Goal: Information Seeking & Learning: Learn about a topic

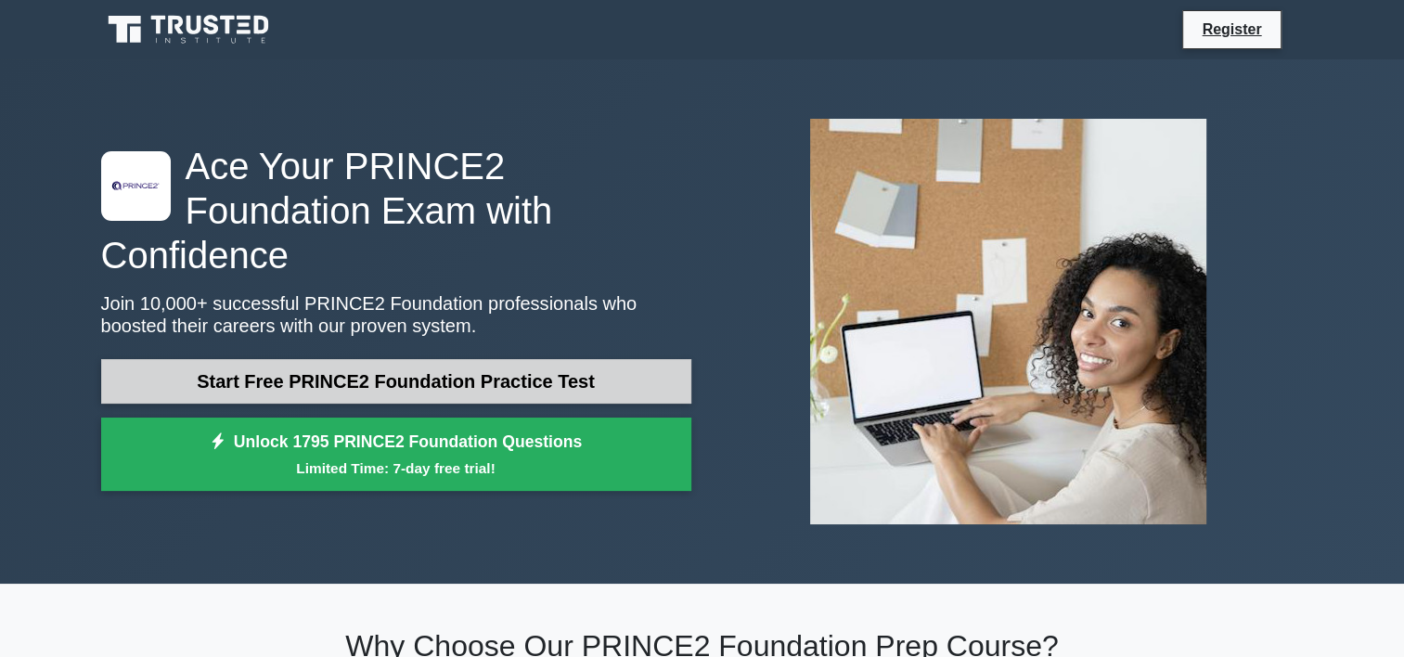
click at [423, 360] on link "Start Free PRINCE2 Foundation Practice Test" at bounding box center [396, 381] width 590 height 45
click at [417, 361] on link "Start Free PRINCE2 Foundation Practice Test" at bounding box center [396, 381] width 590 height 45
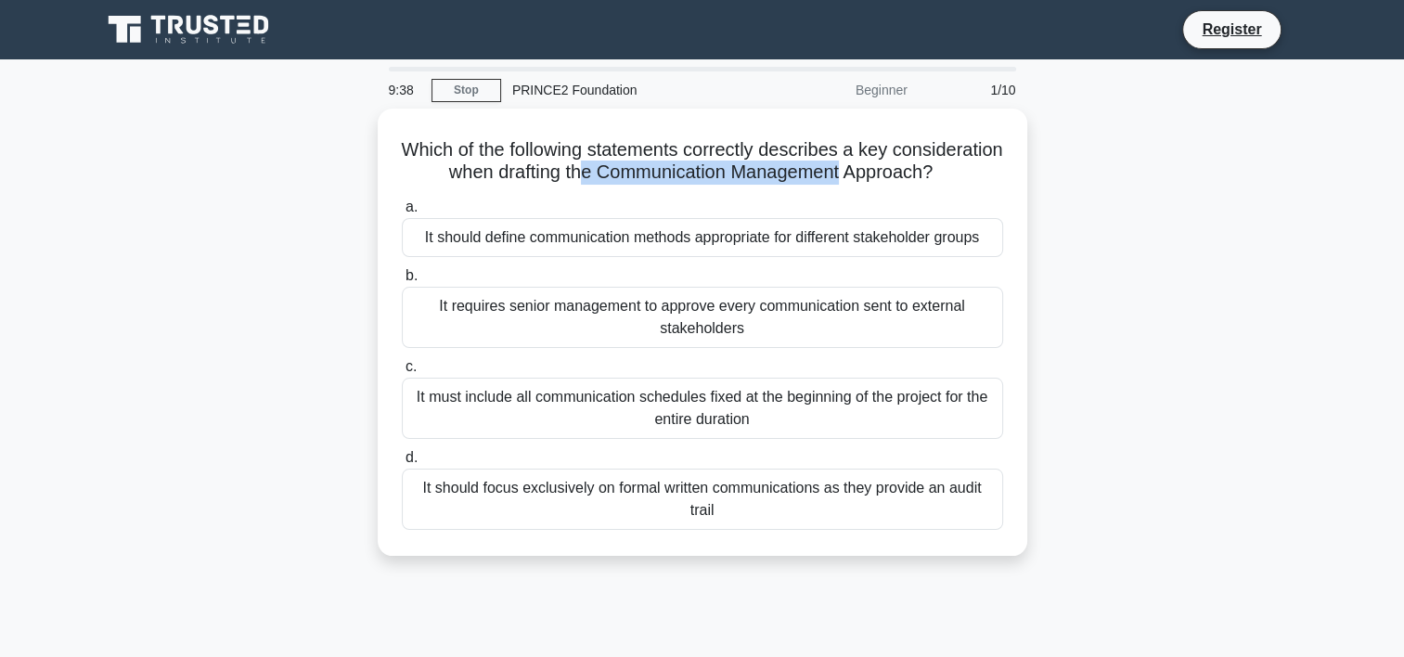
drag, startPoint x: 734, startPoint y: 164, endPoint x: 1073, endPoint y: 159, distance: 338.8
click at [1073, 159] on div "Which of the following statements correctly describes a key consideration when …" at bounding box center [702, 344] width 1225 height 470
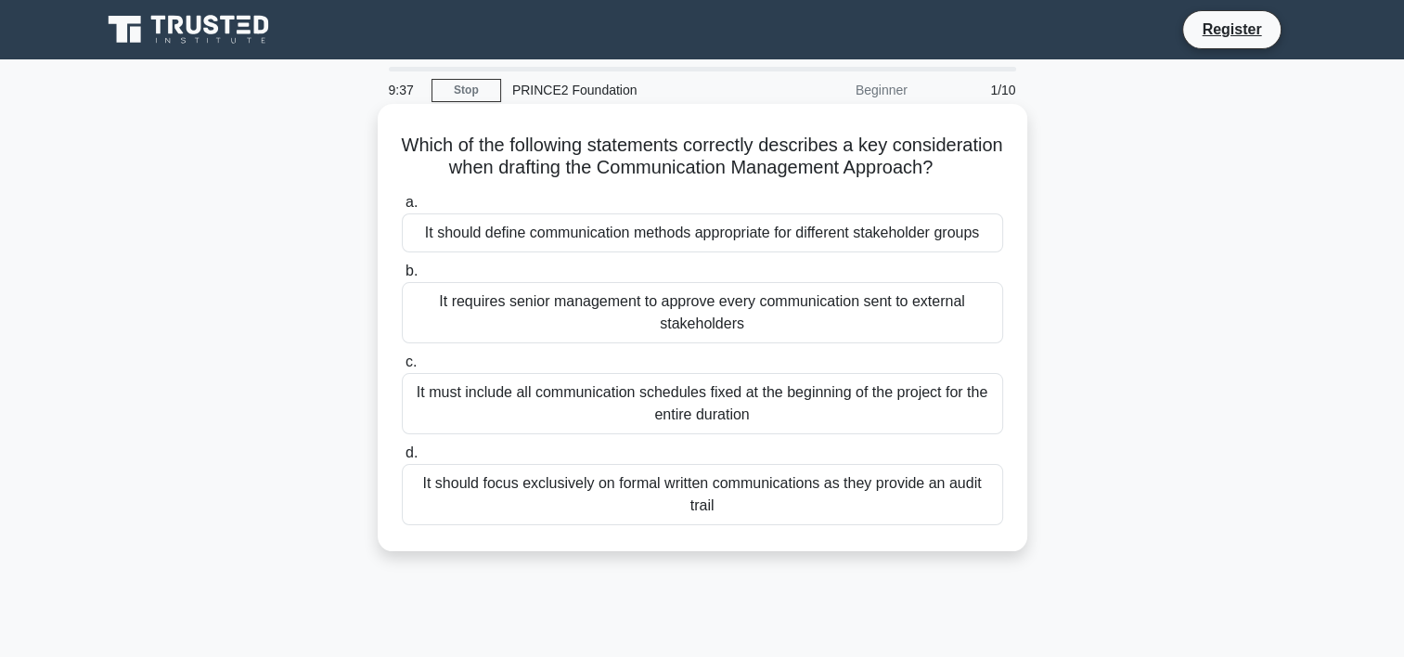
click at [933, 180] on icon ".spinner_0XTQ{transform-origin:center;animation:spinner_y6GP .75s linear infini…" at bounding box center [944, 169] width 22 height 22
click at [634, 252] on div "It should define communication methods appropriate for different stakeholder gr…" at bounding box center [702, 232] width 601 height 39
click at [402, 209] on input "a. It should define communication methods appropriate for different stakeholder…" at bounding box center [402, 203] width 0 height 12
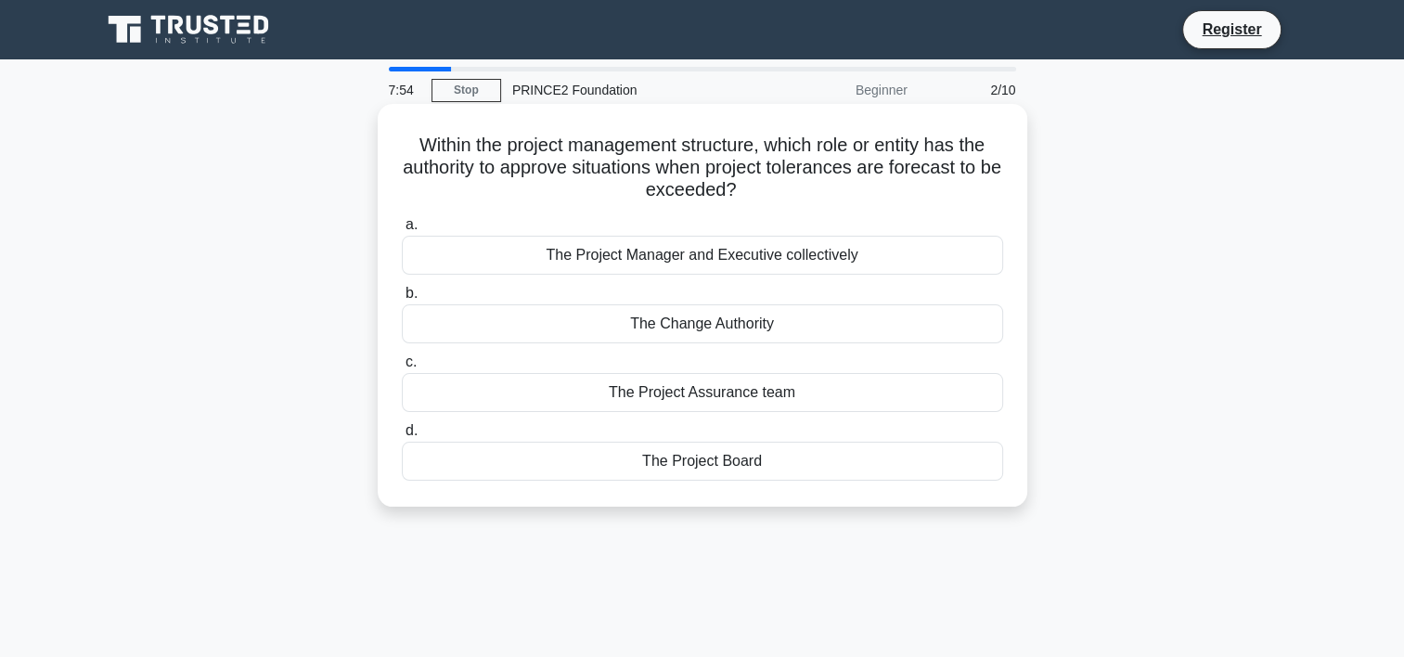
click at [704, 466] on div "The Project Board" at bounding box center [702, 461] width 601 height 39
click at [402, 437] on input "d. The Project Board" at bounding box center [402, 431] width 0 height 12
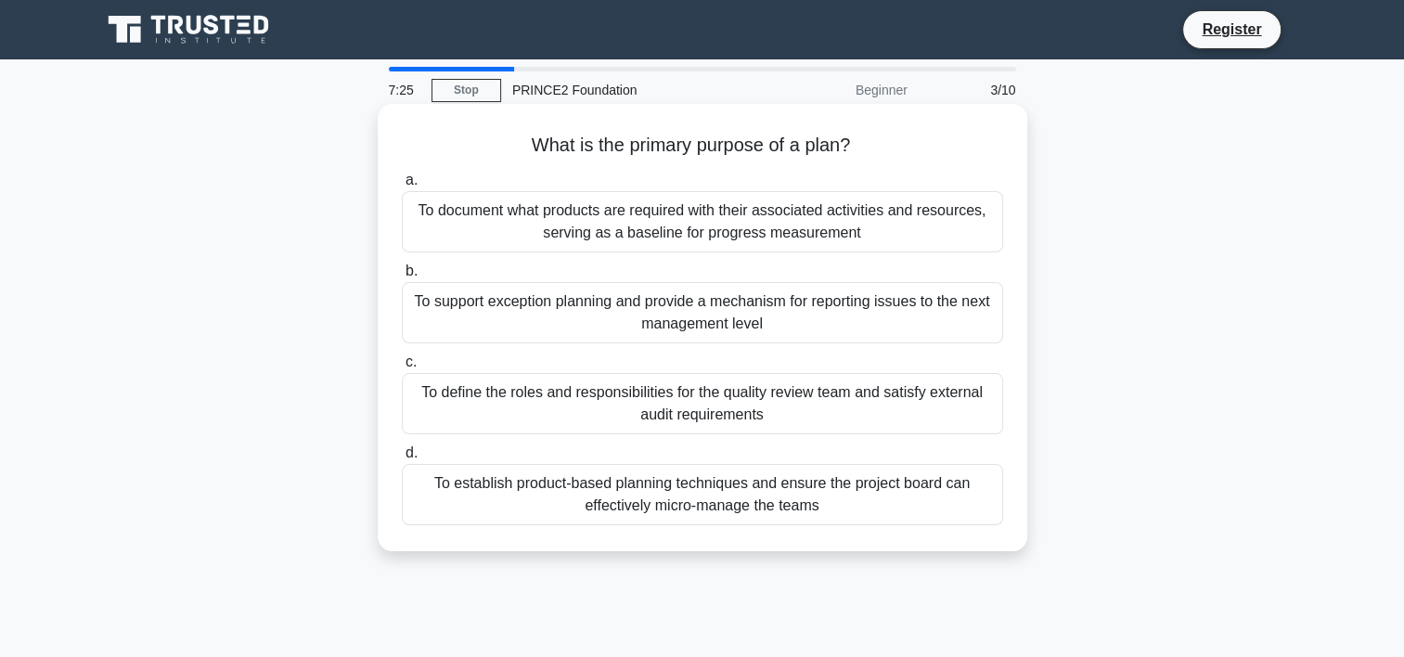
click at [689, 224] on div "To document what products are required with their associated activities and res…" at bounding box center [702, 221] width 601 height 61
click at [402, 187] on input "a. To document what products are required with their associated activities and …" at bounding box center [402, 181] width 0 height 12
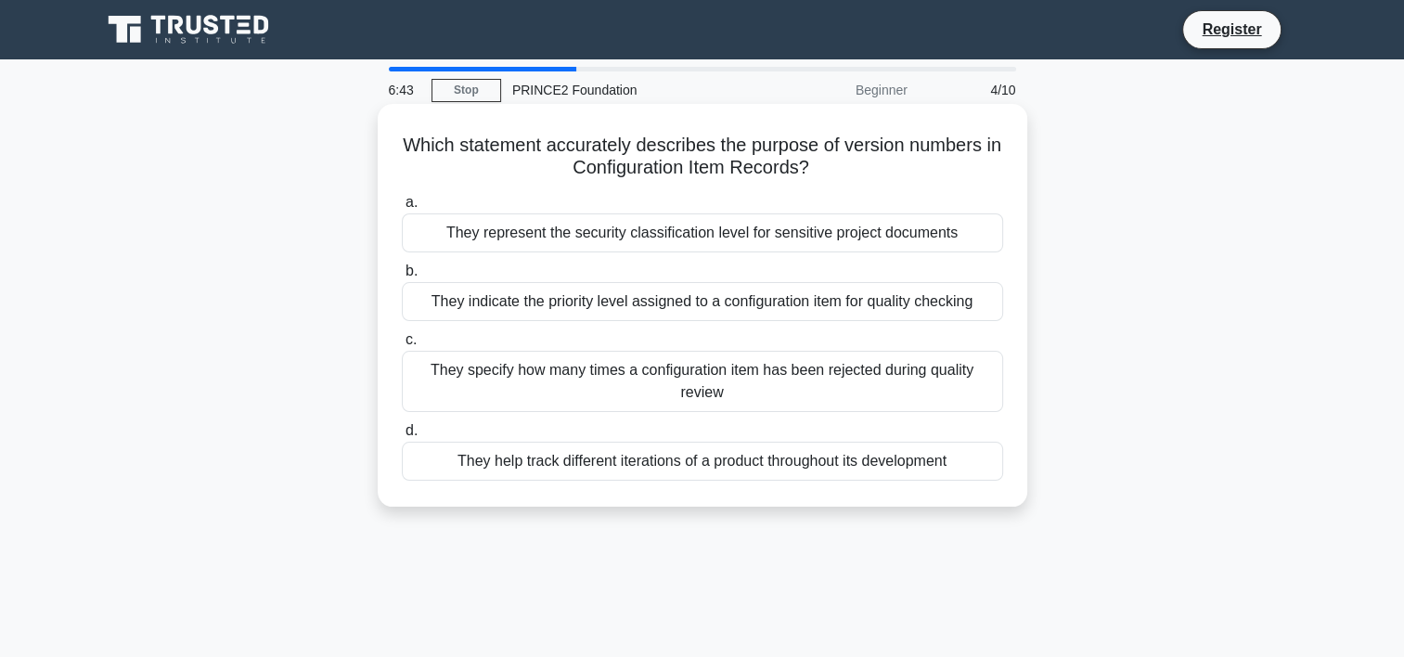
click at [642, 454] on div "They help track different iterations of a product throughout its development" at bounding box center [702, 461] width 601 height 39
click at [402, 437] on input "d. They help track different iterations of a product throughout its development" at bounding box center [402, 431] width 0 height 12
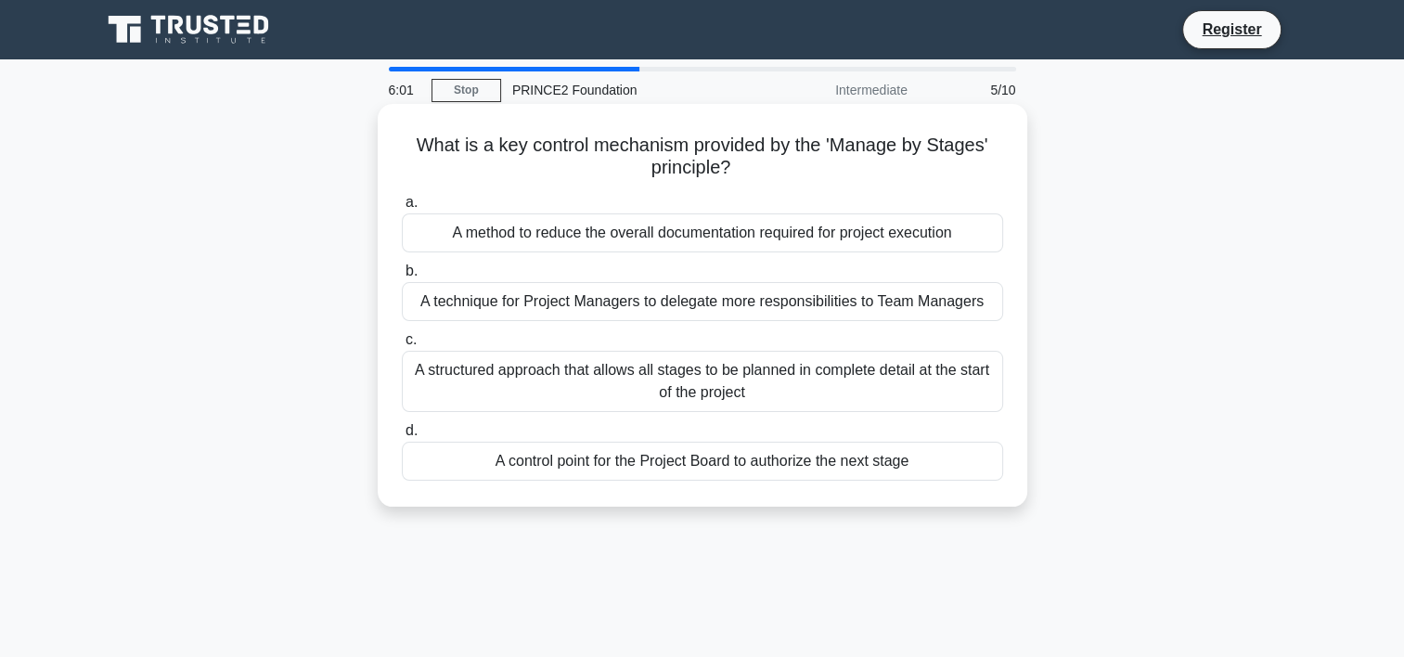
click at [623, 360] on div "A structured approach that allows all stages to be planned in complete detail a…" at bounding box center [702, 381] width 601 height 61
click at [402, 346] on input "c. A structured approach that allows all stages to be planned in complete detai…" at bounding box center [402, 340] width 0 height 12
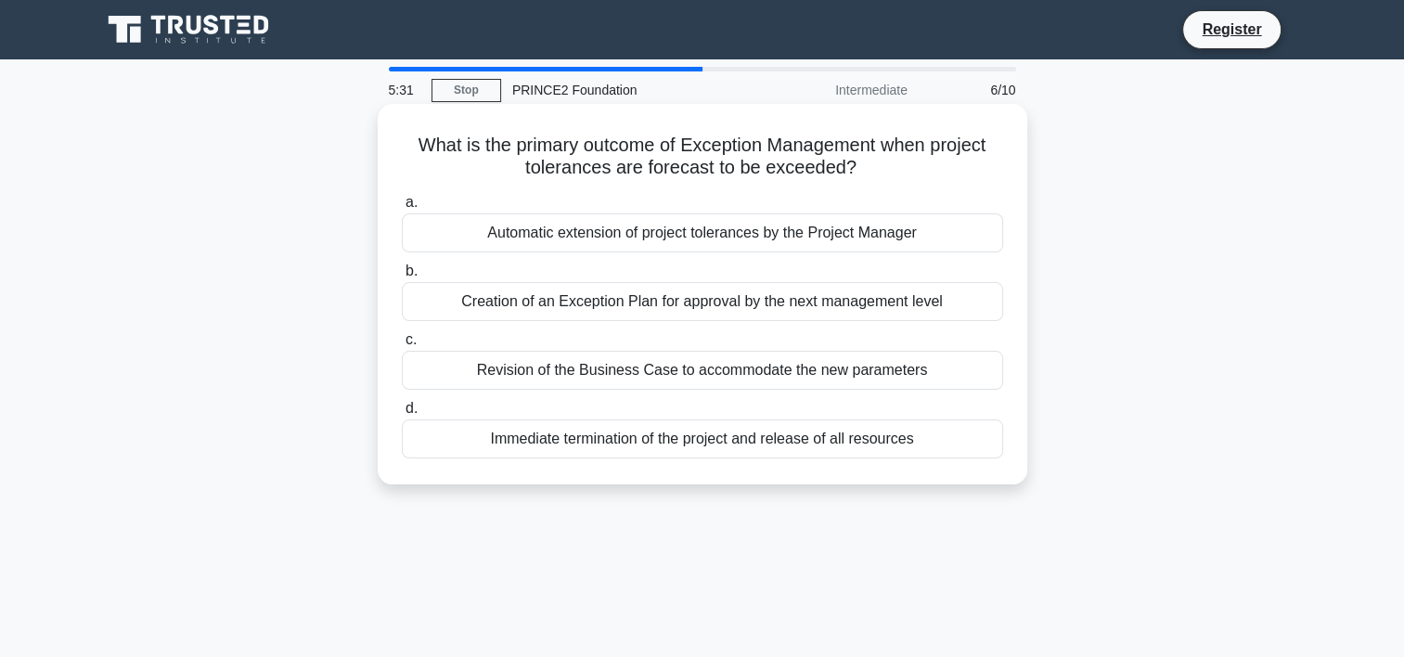
click at [790, 298] on div "Creation of an Exception Plan for approval by the next management level" at bounding box center [702, 301] width 601 height 39
click at [402, 278] on input "b. Creation of an Exception Plan for approval by the next management level" at bounding box center [402, 271] width 0 height 12
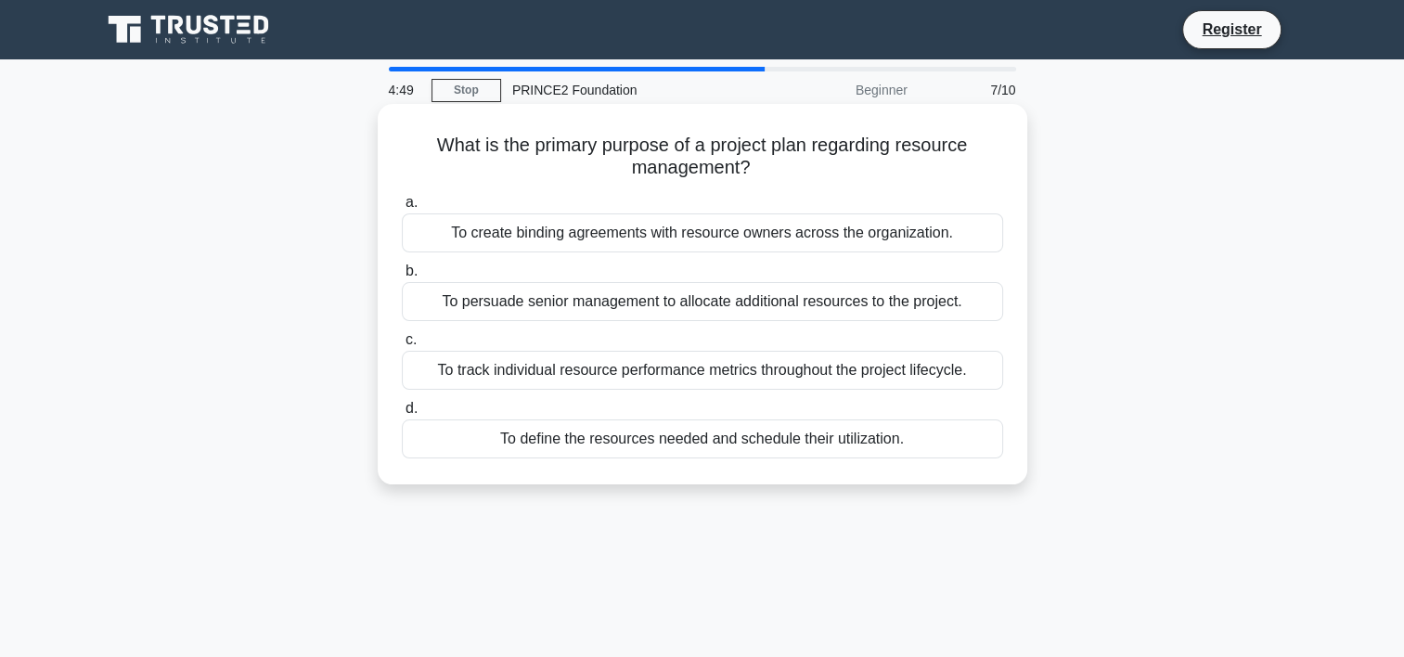
click at [557, 442] on div "To define the resources needed and schedule their utilization." at bounding box center [702, 439] width 601 height 39
click at [402, 415] on input "d. To define the resources needed and schedule their utilization." at bounding box center [402, 409] width 0 height 12
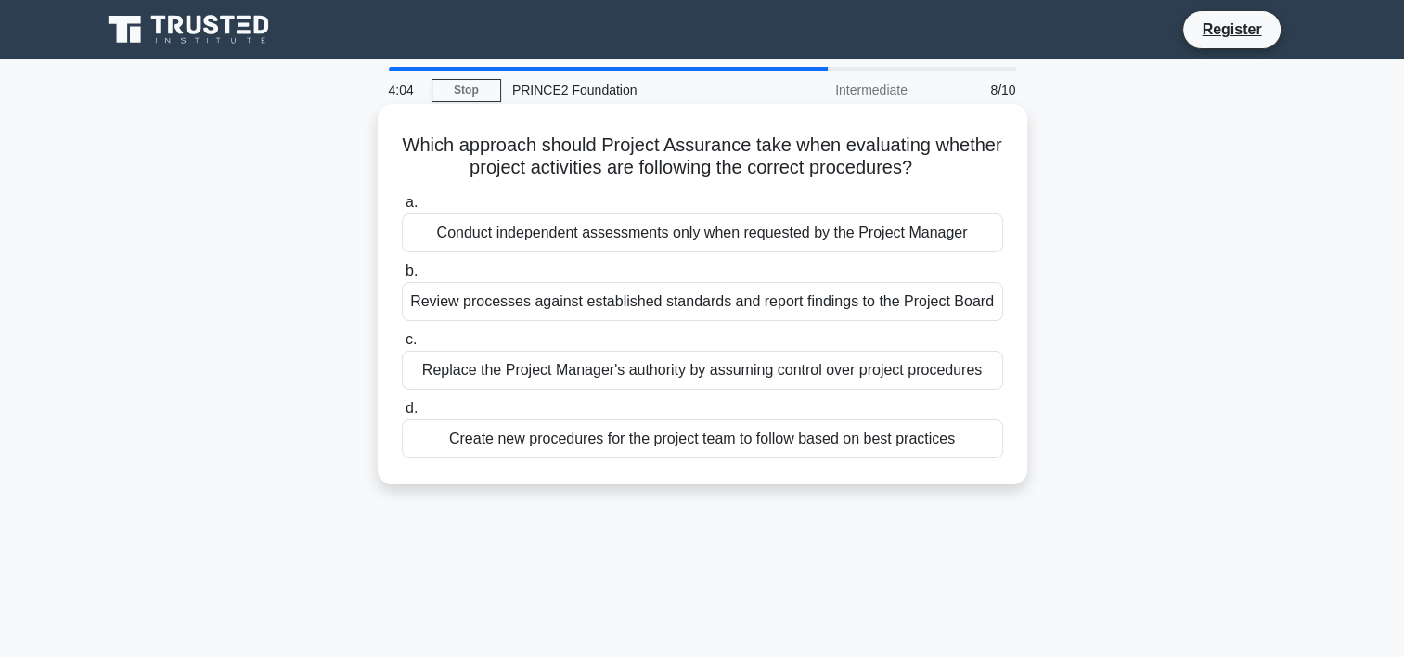
click at [504, 302] on div "Review processes against established standards and report findings to the Proje…" at bounding box center [702, 301] width 601 height 39
click at [402, 278] on input "b. Review processes against established standards and report findings to the Pr…" at bounding box center [402, 271] width 0 height 12
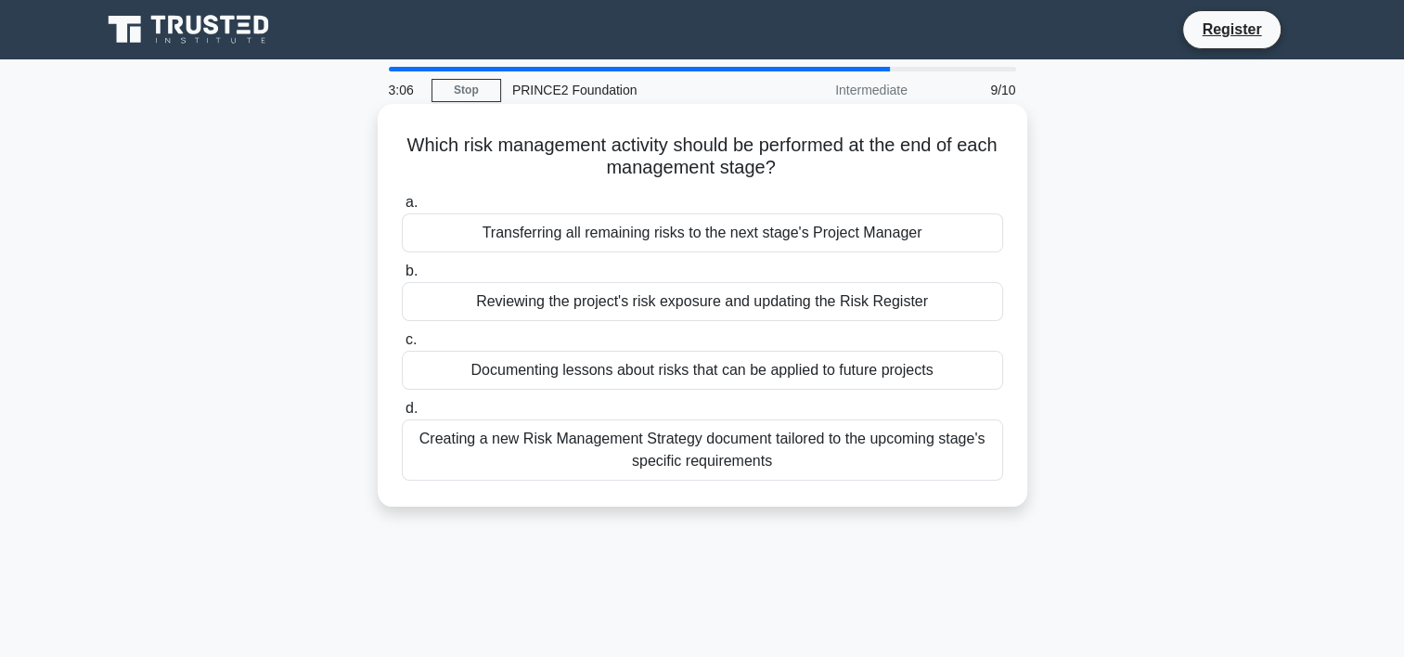
click at [616, 308] on div "Reviewing the project's risk exposure and updating the Risk Register" at bounding box center [702, 301] width 601 height 39
click at [402, 278] on input "b. Reviewing the project's risk exposure and updating the Risk Register" at bounding box center [402, 271] width 0 height 12
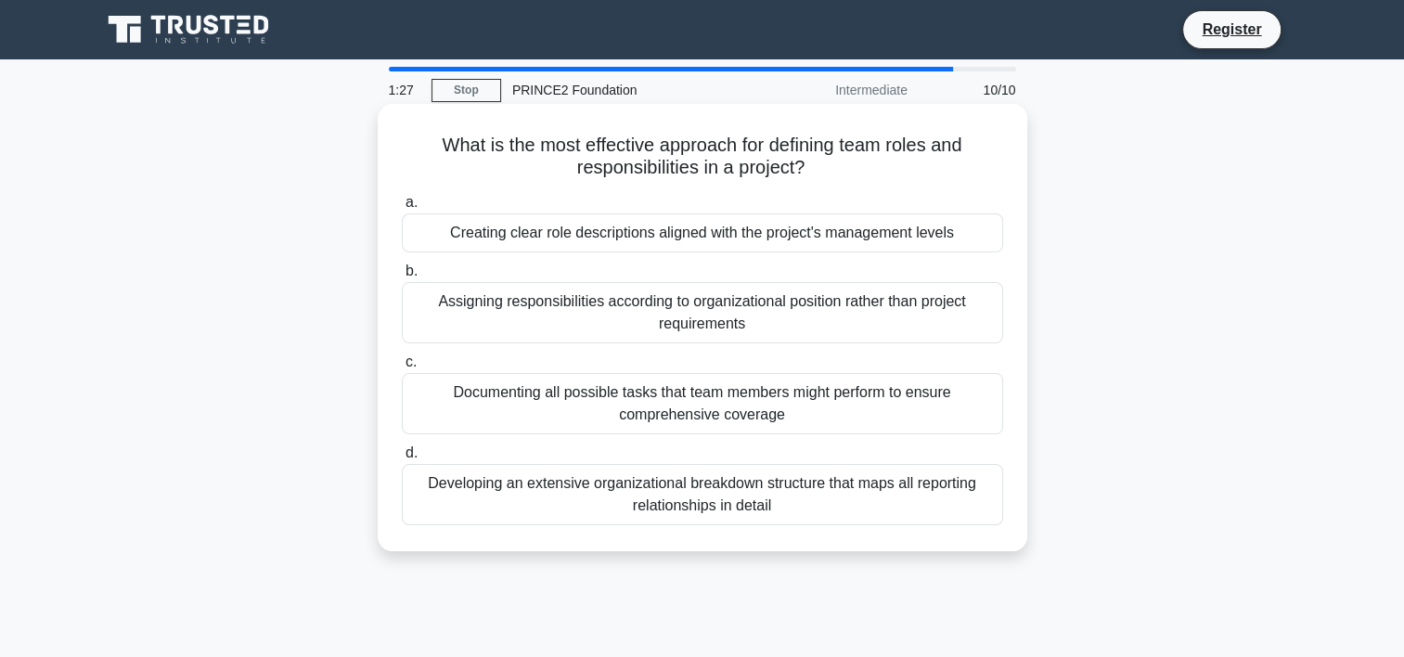
click at [608, 413] on div "Documenting all possible tasks that team members might perform to ensure compre…" at bounding box center [702, 403] width 601 height 61
click at [402, 368] on input "c. Documenting all possible tasks that team members might perform to ensure com…" at bounding box center [402, 362] width 0 height 12
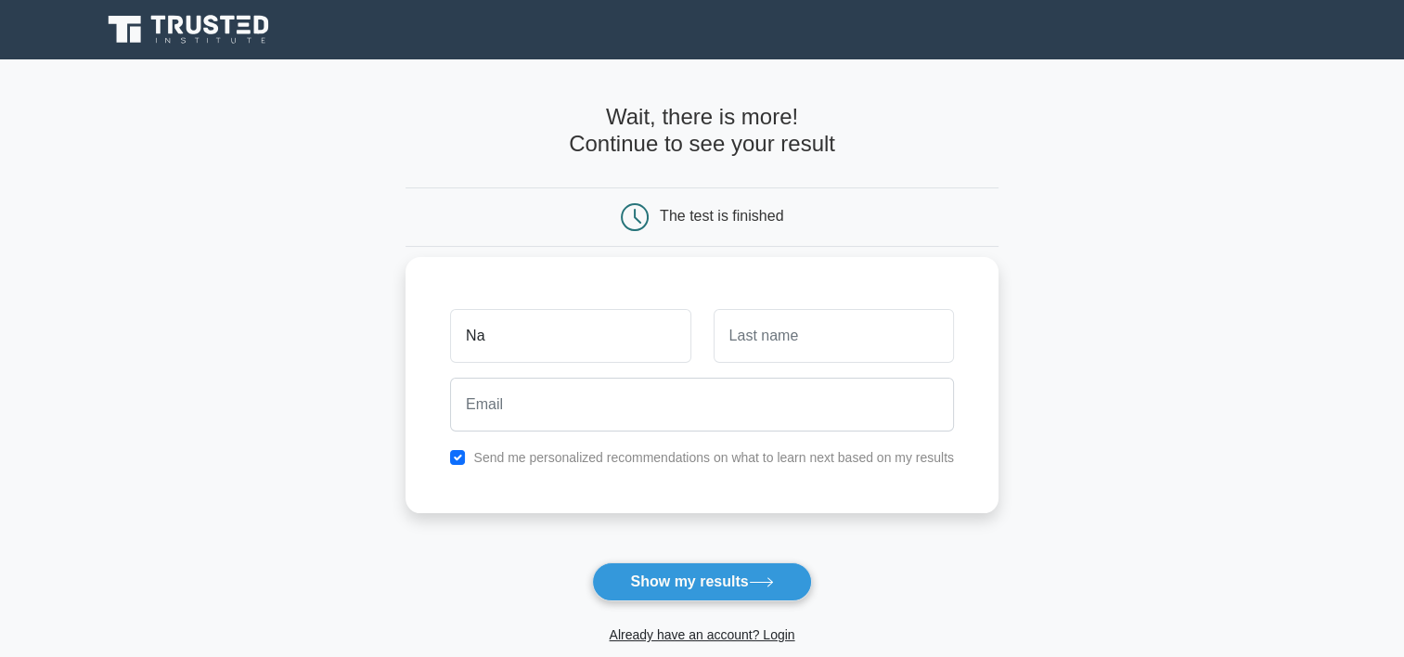
type input "N"
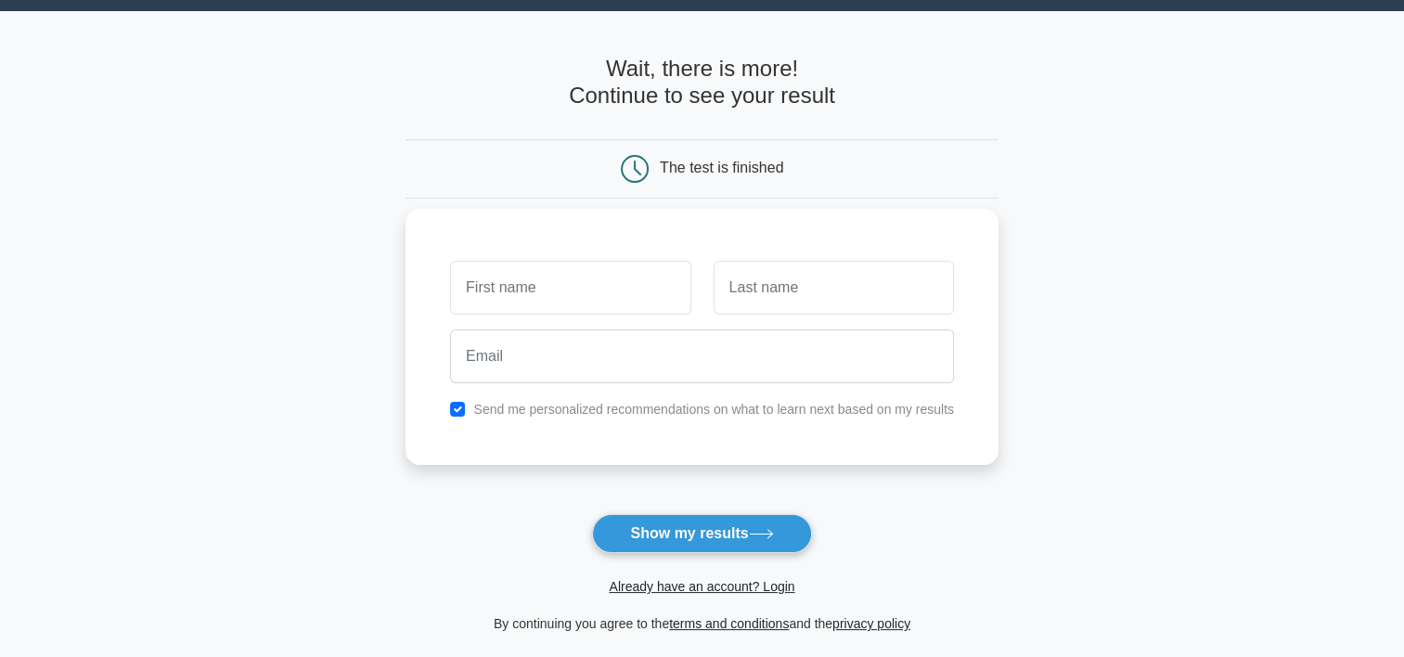
scroll to position [93, 0]
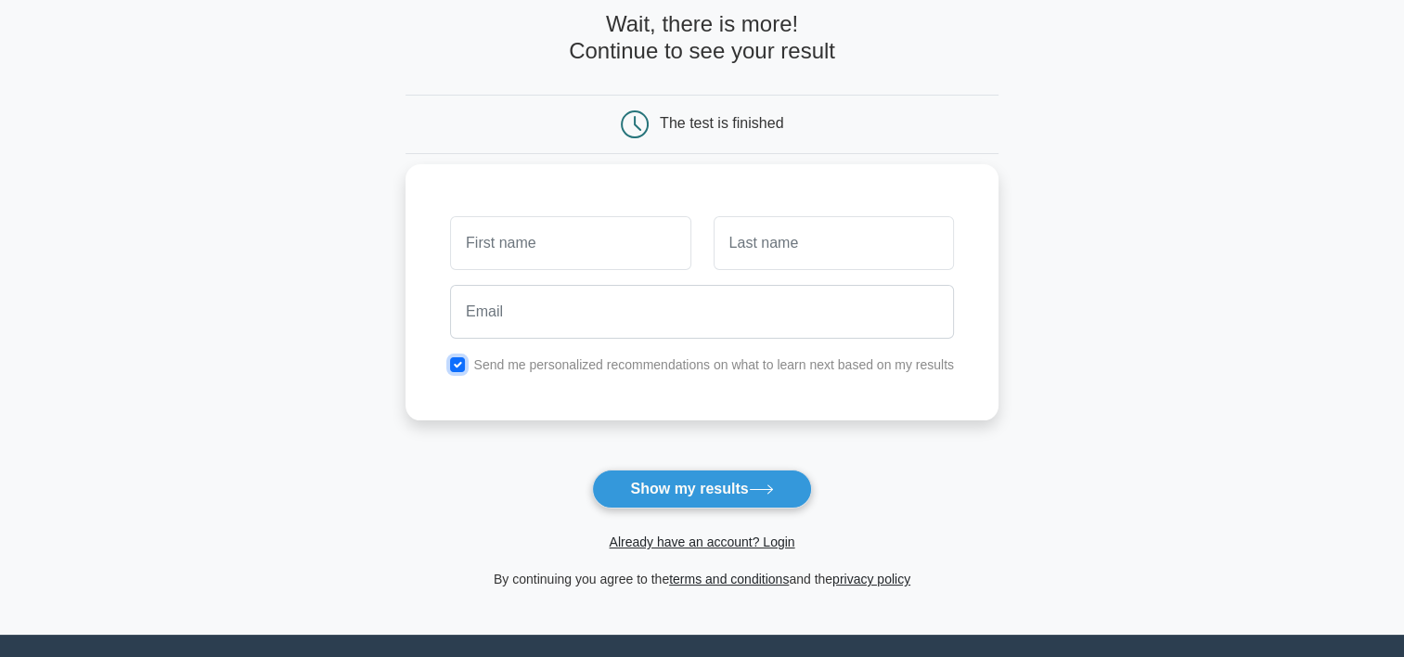
click at [455, 363] on input "checkbox" at bounding box center [457, 364] width 15 height 15
checkbox input "false"
click at [691, 479] on button "Show my results" at bounding box center [701, 489] width 219 height 39
click at [544, 239] on input "text" at bounding box center [570, 243] width 240 height 54
type input "NA"
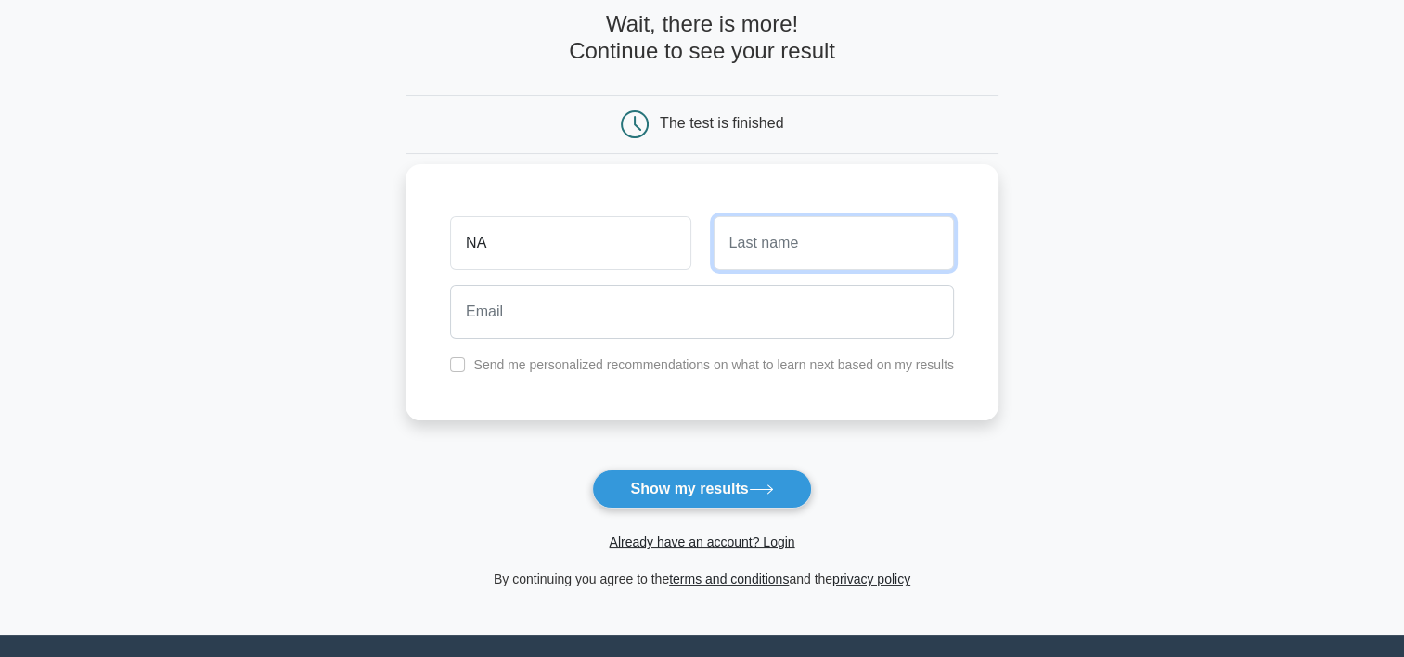
click at [767, 251] on input "text" at bounding box center [834, 243] width 240 height 54
type input "NA"
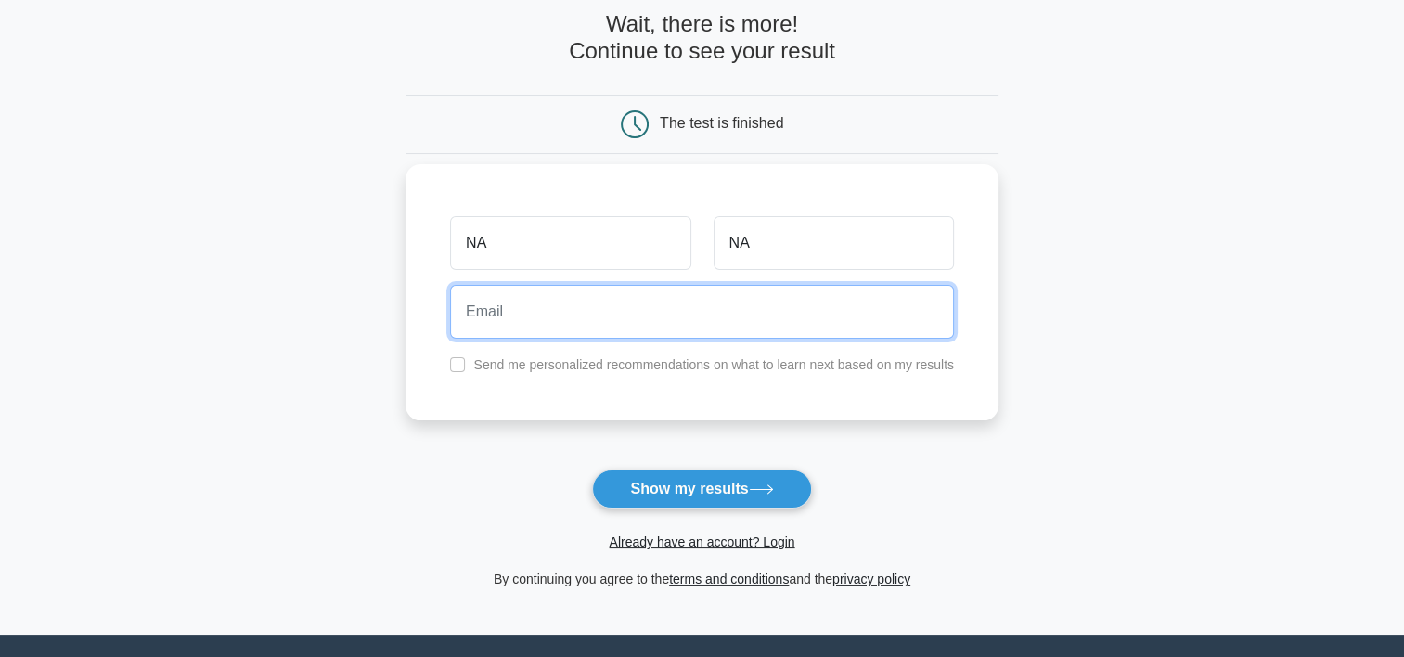
click at [611, 311] on input "email" at bounding box center [702, 312] width 504 height 54
click at [694, 313] on input "ri" at bounding box center [702, 312] width 504 height 54
click at [696, 296] on input "ri" at bounding box center [702, 312] width 504 height 54
type input "r"
type input "abc@gmail.com"
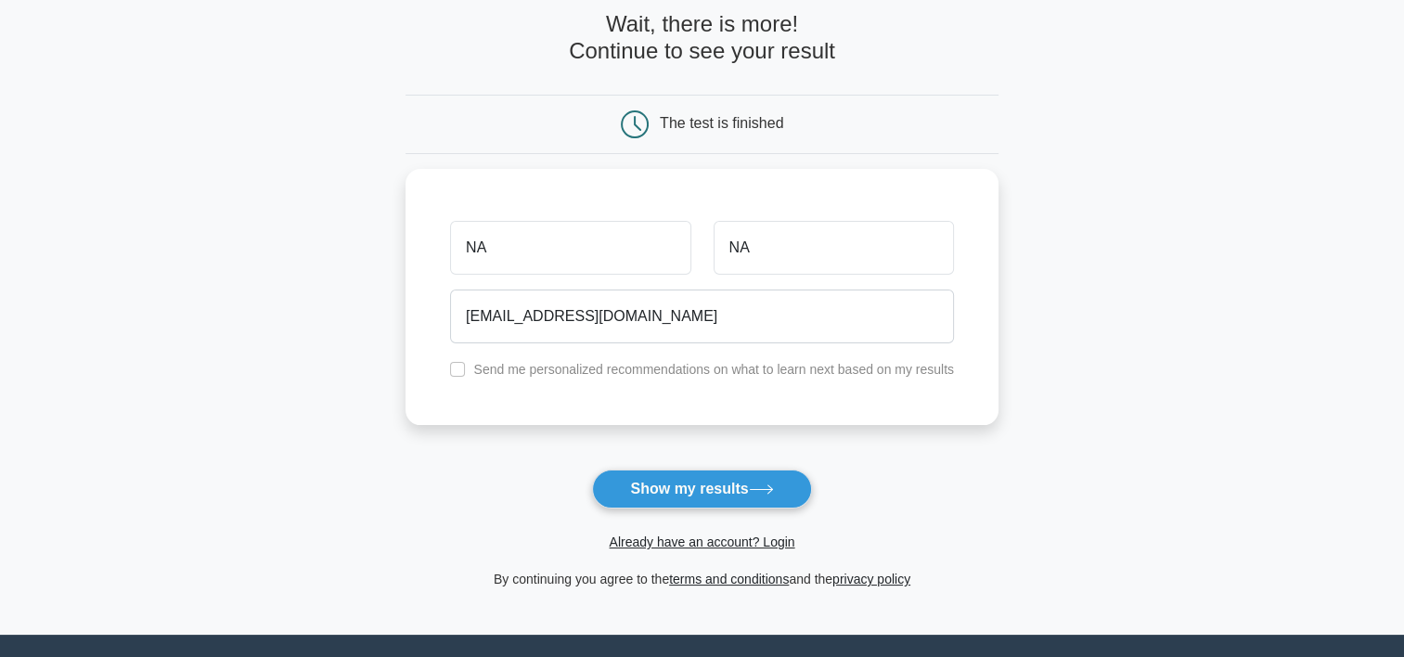
click at [1086, 301] on main "Wait, there is more! Continue to see your result The test is finished NA NA" at bounding box center [702, 301] width 1404 height 668
click at [709, 485] on button "Show my results" at bounding box center [701, 489] width 219 height 39
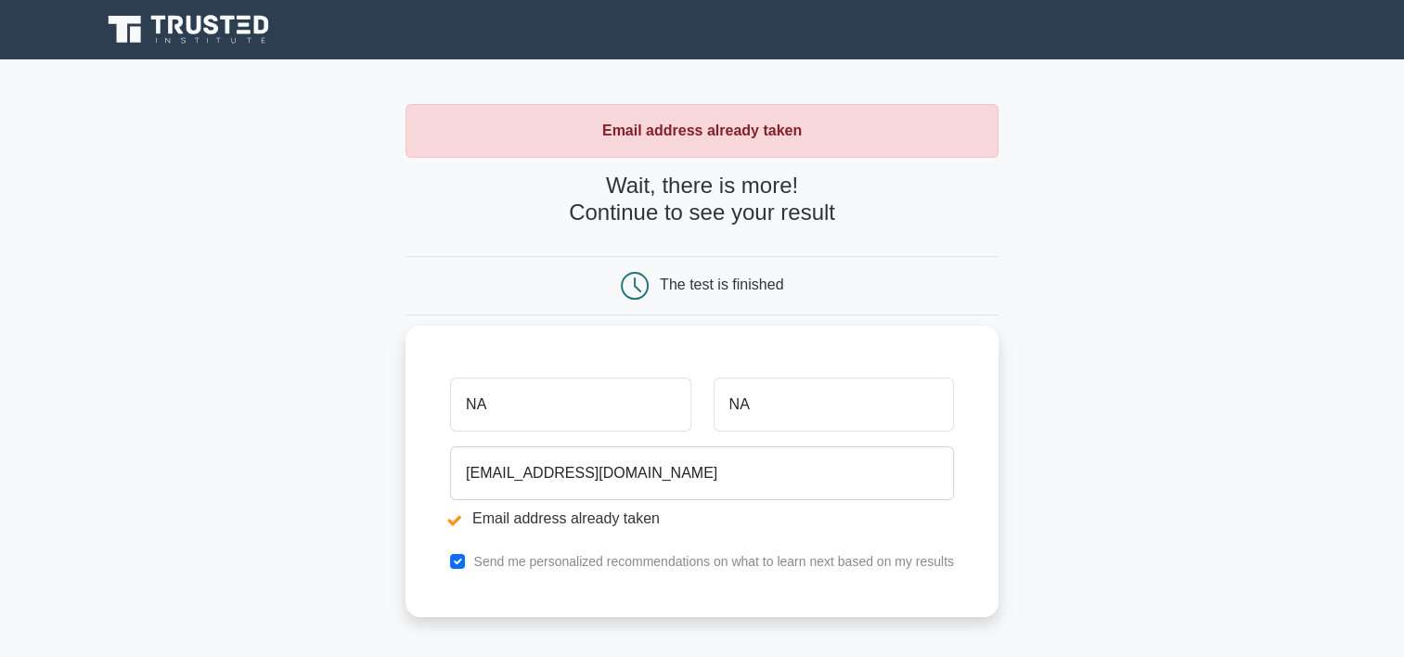
drag, startPoint x: 498, startPoint y: 409, endPoint x: 478, endPoint y: 410, distance: 20.4
click at [490, 409] on input "NA" at bounding box center [570, 405] width 240 height 54
drag, startPoint x: 550, startPoint y: 397, endPoint x: 397, endPoint y: 398, distance: 153.2
click at [397, 398] on main "Email address already taken Wait, there is more! Continue to see your result Th…" at bounding box center [702, 445] width 1404 height 772
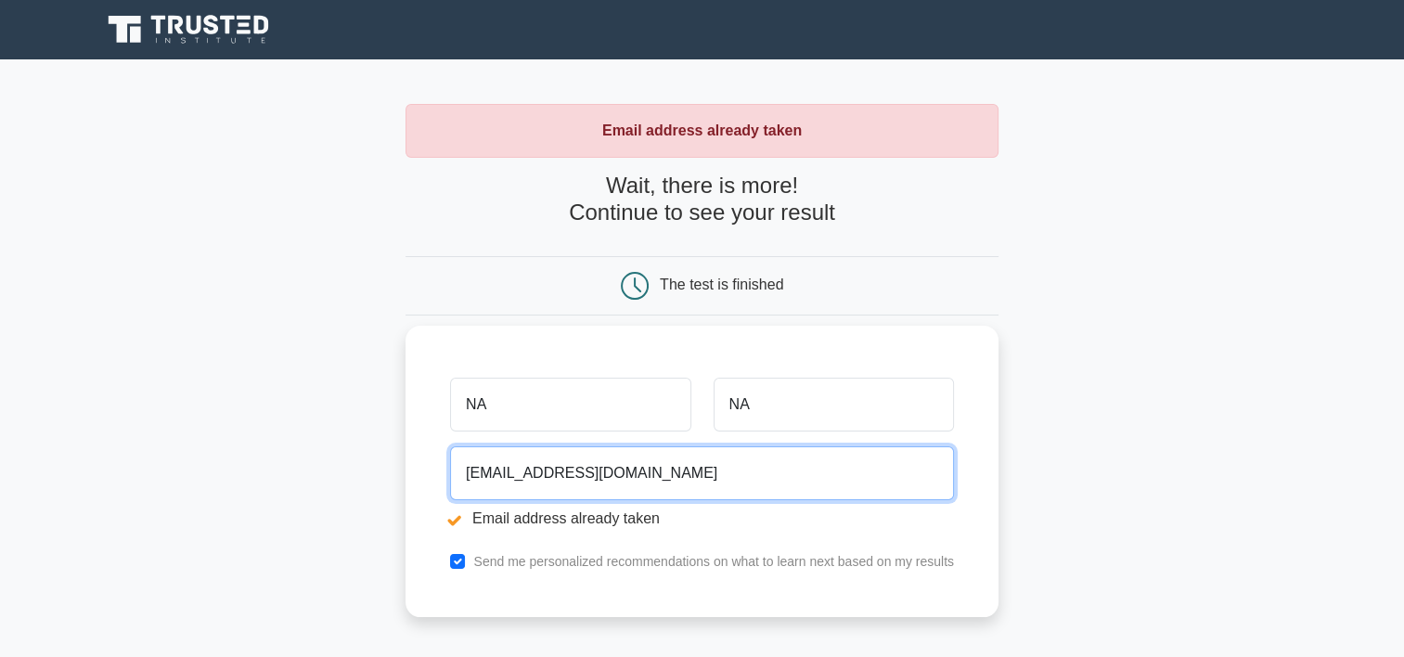
click at [495, 472] on input "[EMAIL_ADDRESS][DOMAIN_NAME]" at bounding box center [702, 473] width 504 height 54
drag, startPoint x: 492, startPoint y: 475, endPoint x: 405, endPoint y: 477, distance: 87.3
click at [405, 477] on main "Email address already taken Wait, there is more! Continue to see your result Th…" at bounding box center [702, 445] width 1404 height 772
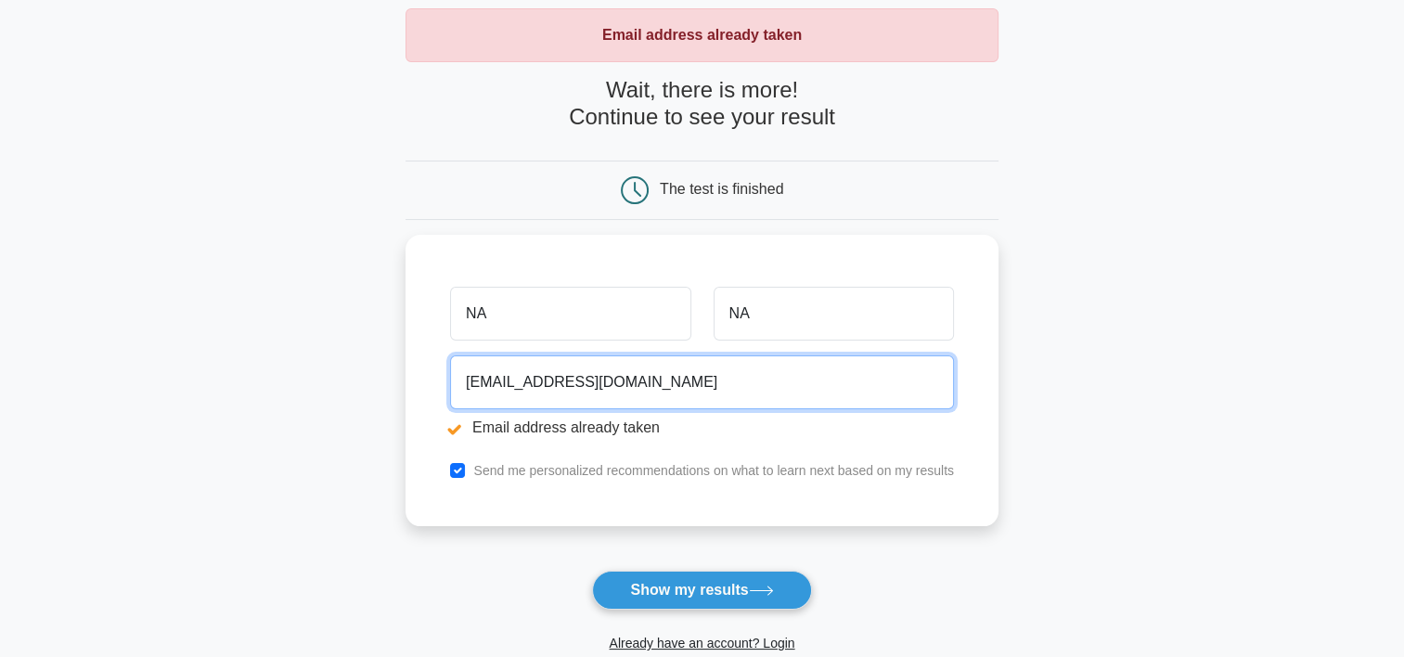
scroll to position [186, 0]
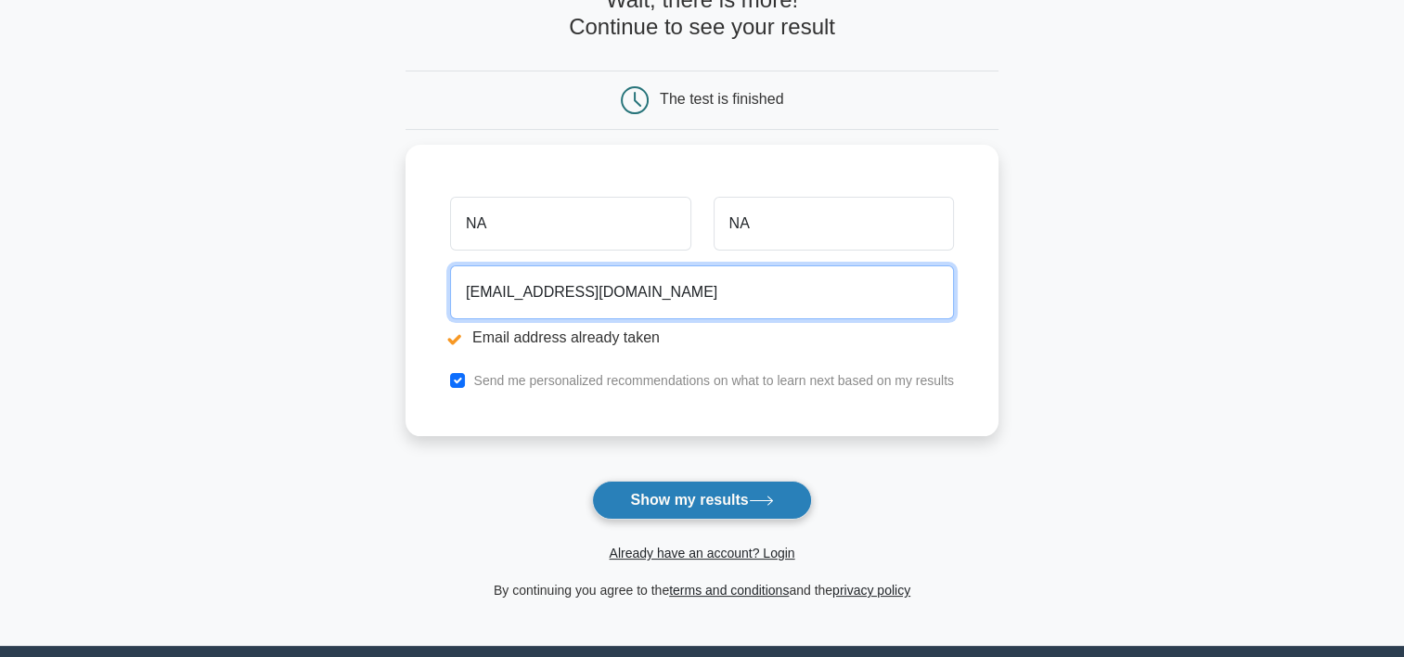
type input "[EMAIL_ADDRESS][DOMAIN_NAME]"
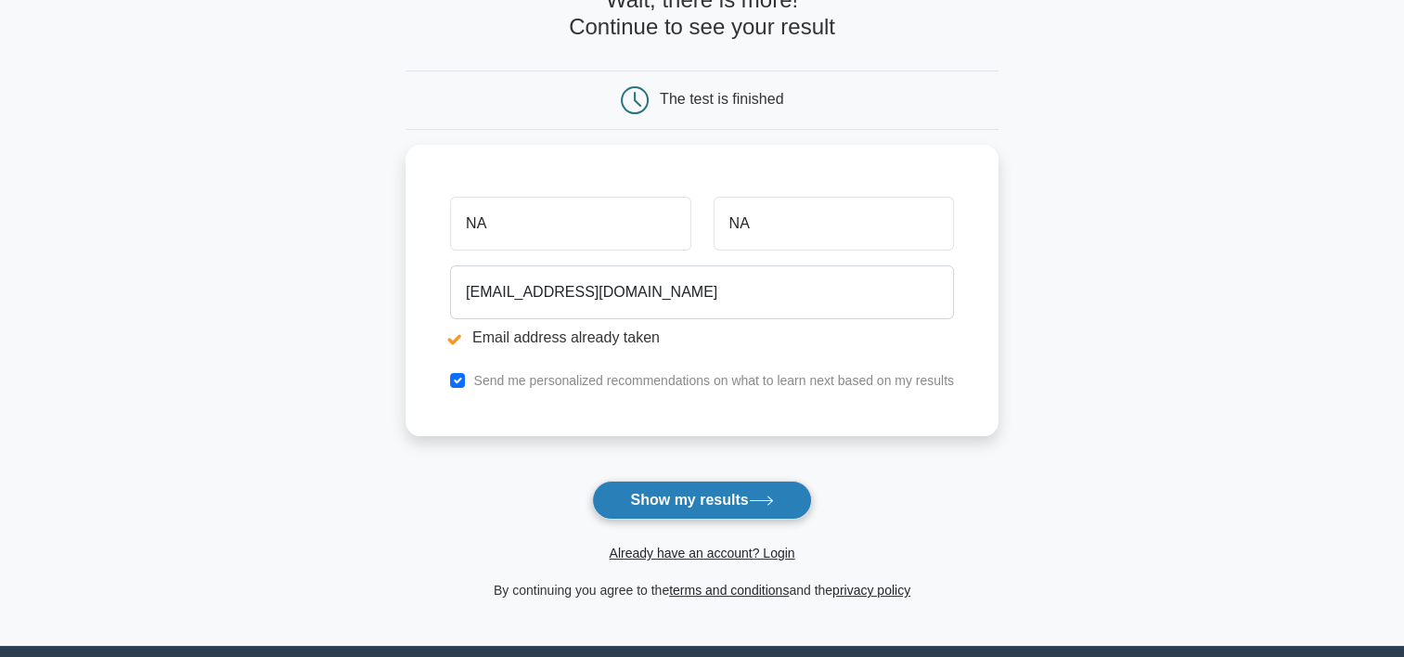
click at [665, 485] on button "Show my results" at bounding box center [701, 500] width 219 height 39
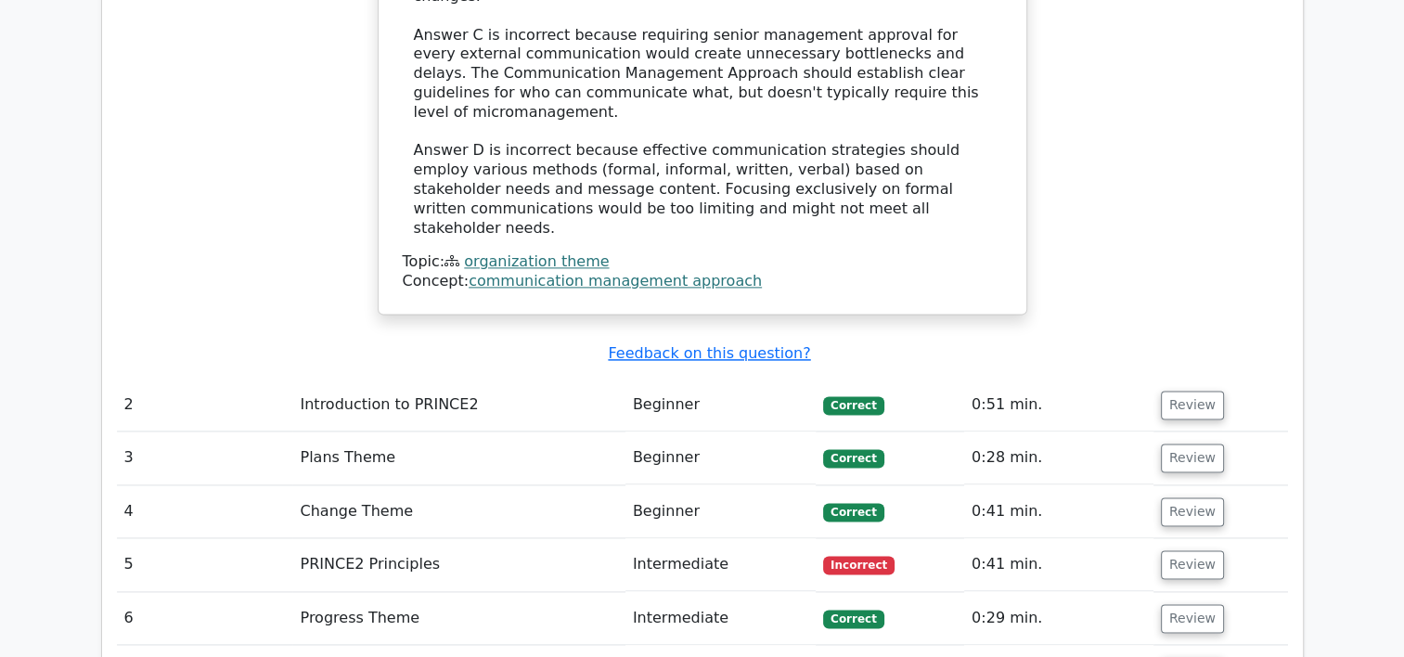
scroll to position [2413, 0]
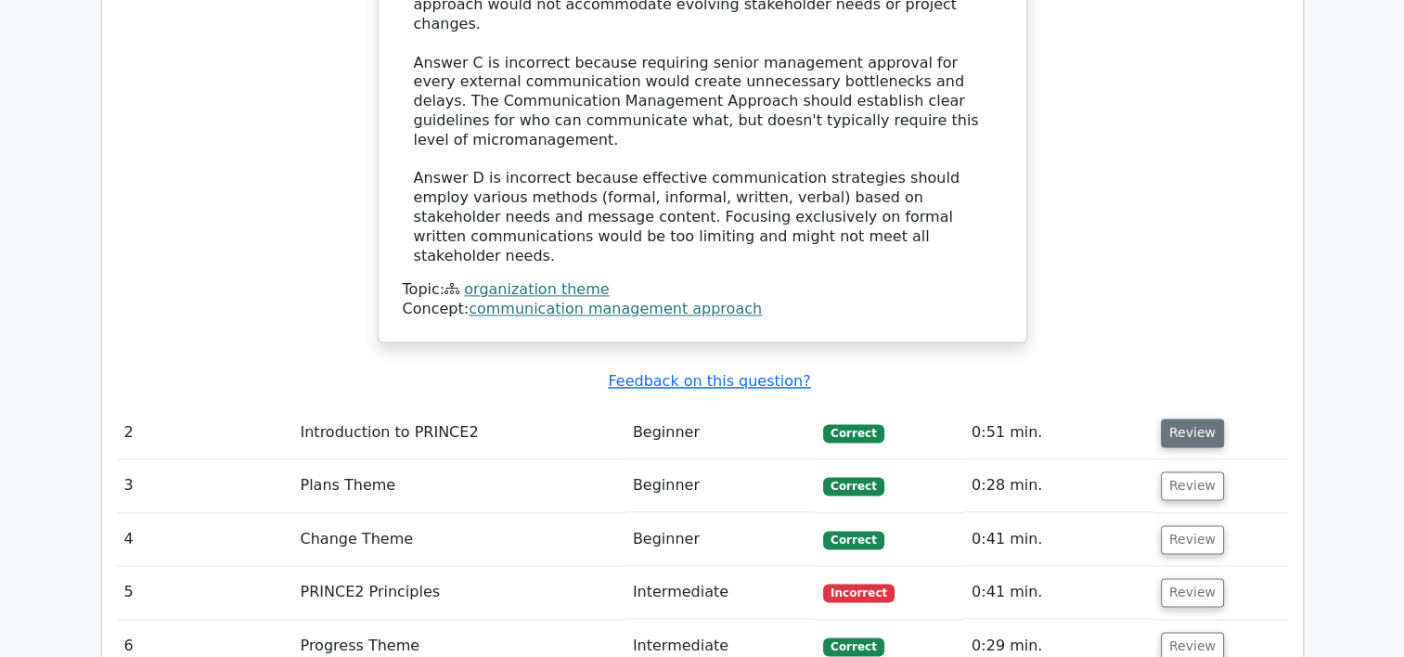
click at [1170, 419] on button "Review" at bounding box center [1192, 433] width 63 height 29
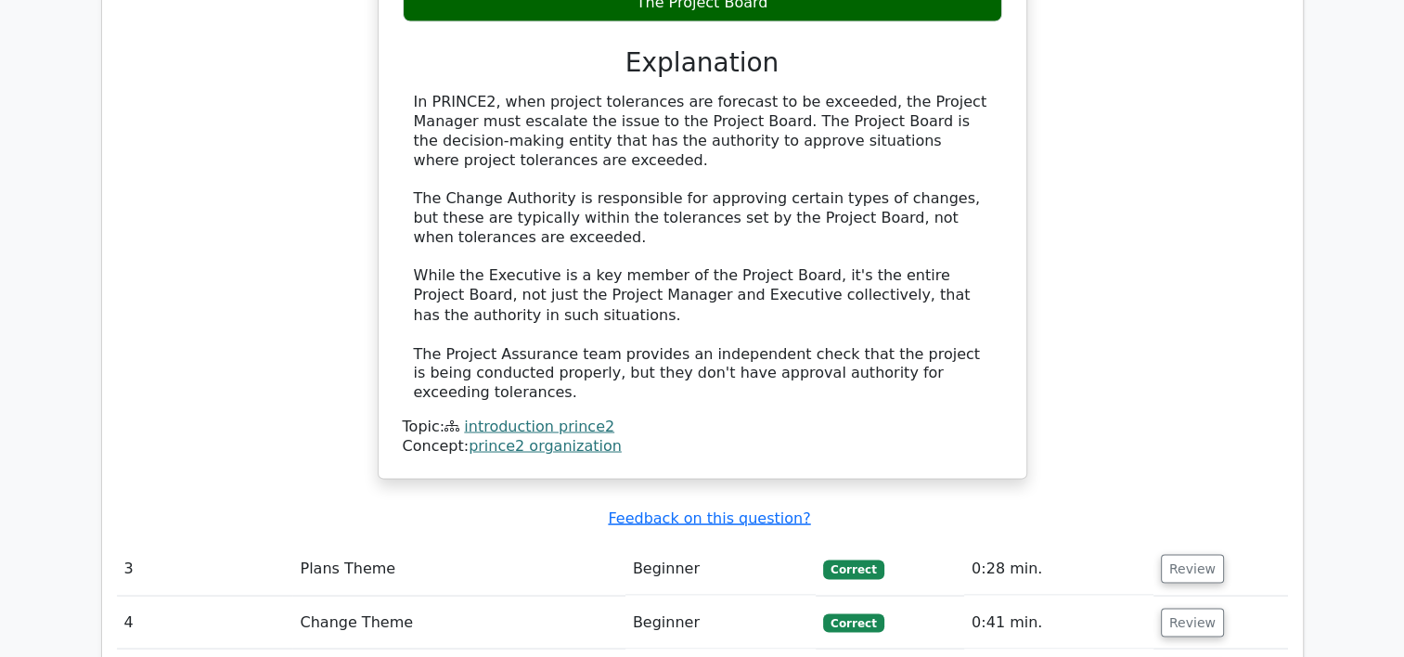
scroll to position [3342, 0]
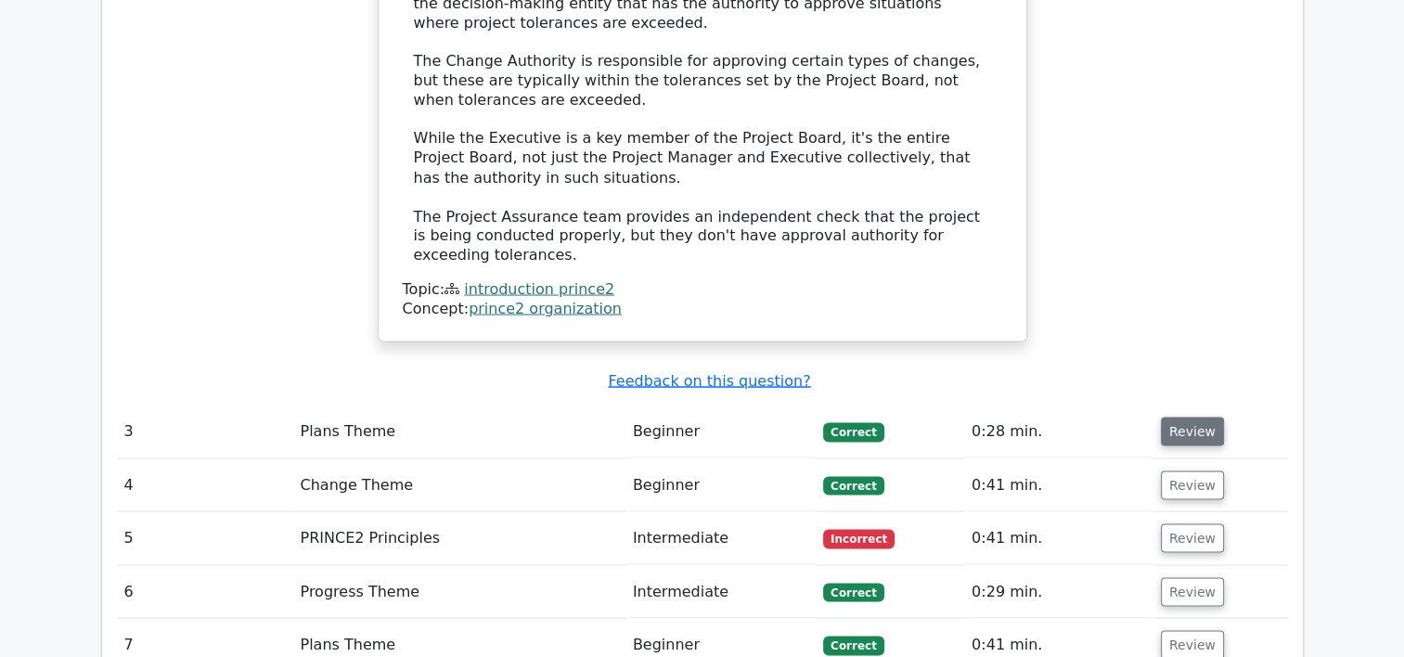
click at [1186, 417] on button "Review" at bounding box center [1192, 431] width 63 height 29
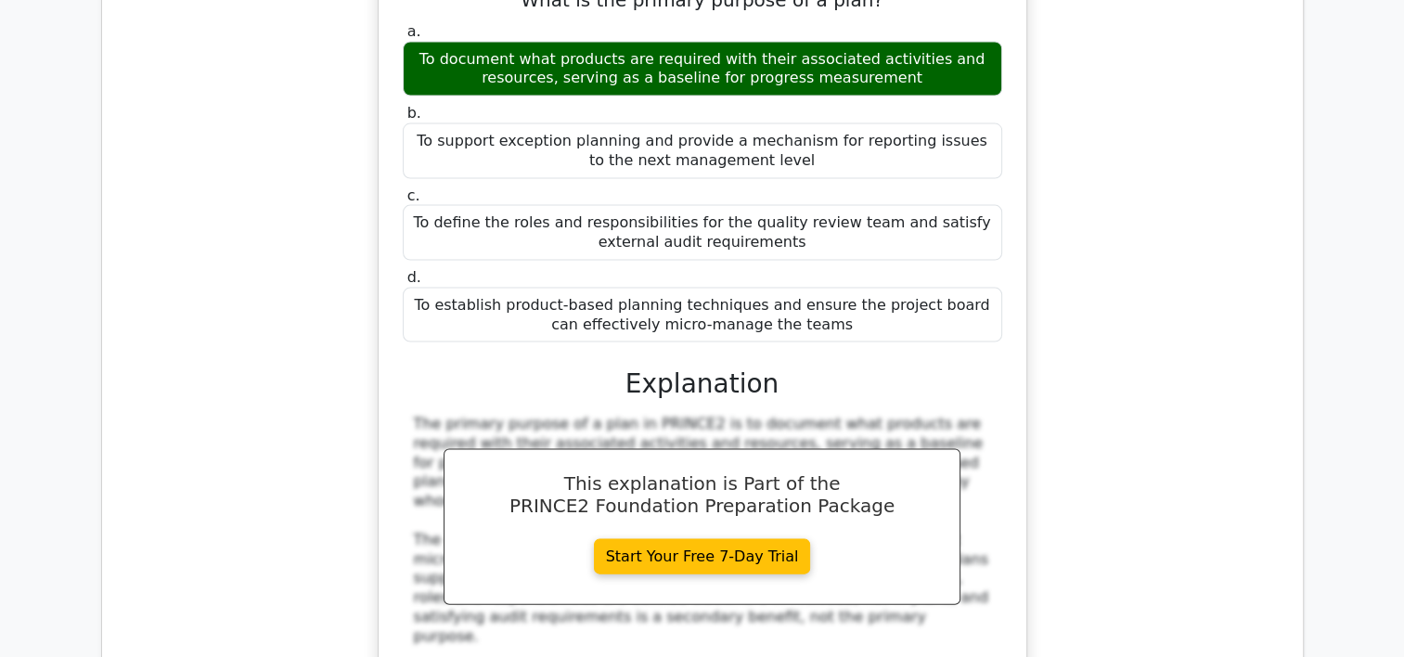
scroll to position [3991, 0]
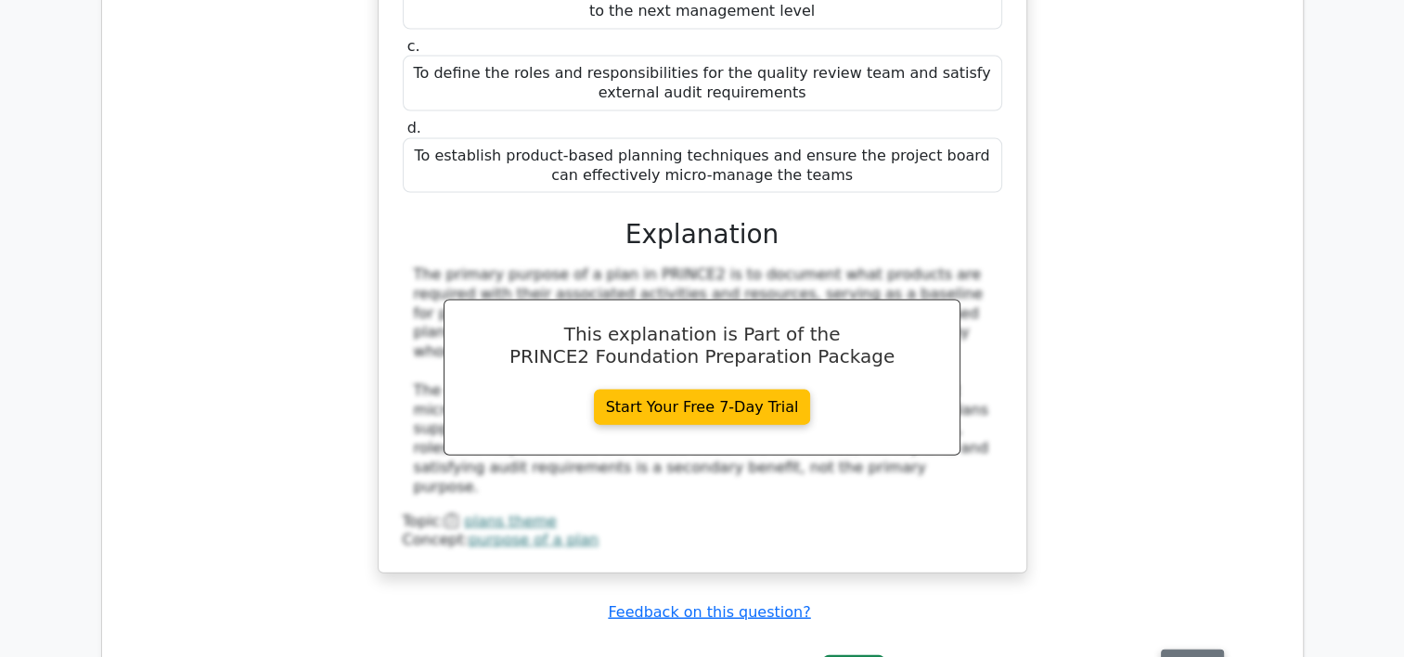
click at [1196, 650] on button "Review" at bounding box center [1192, 664] width 63 height 29
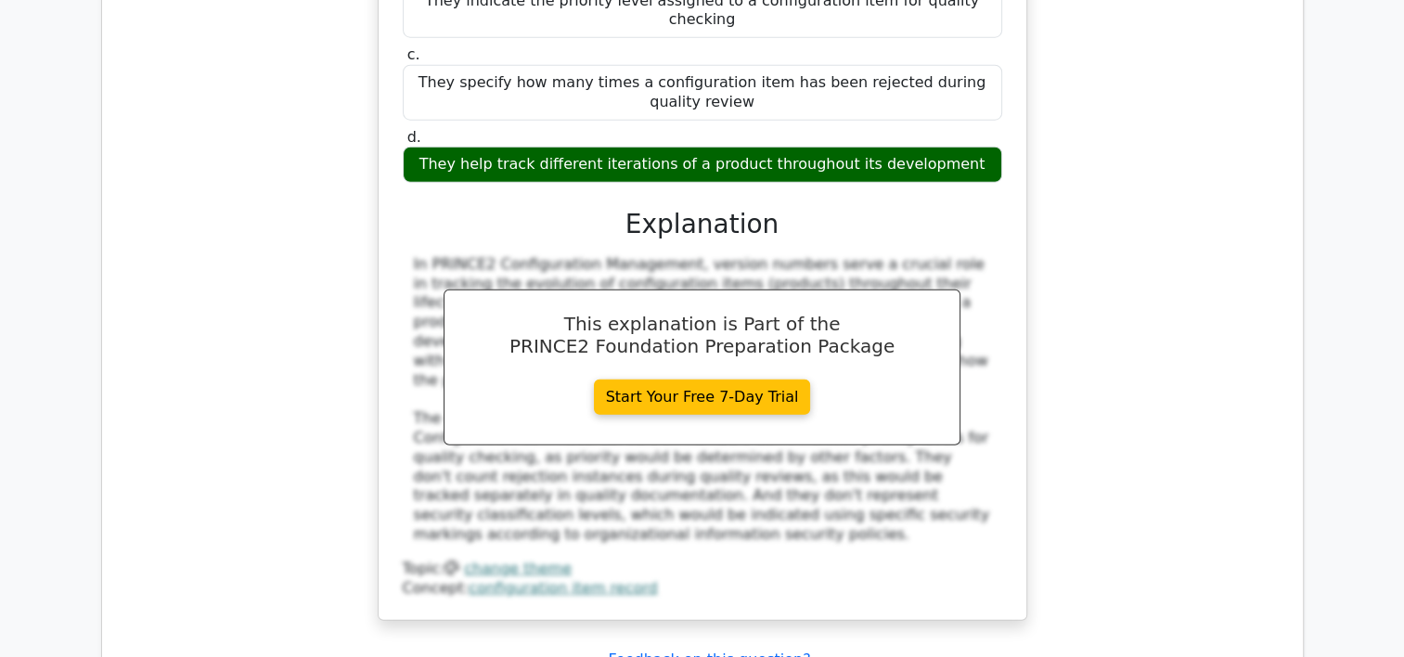
scroll to position [4919, 0]
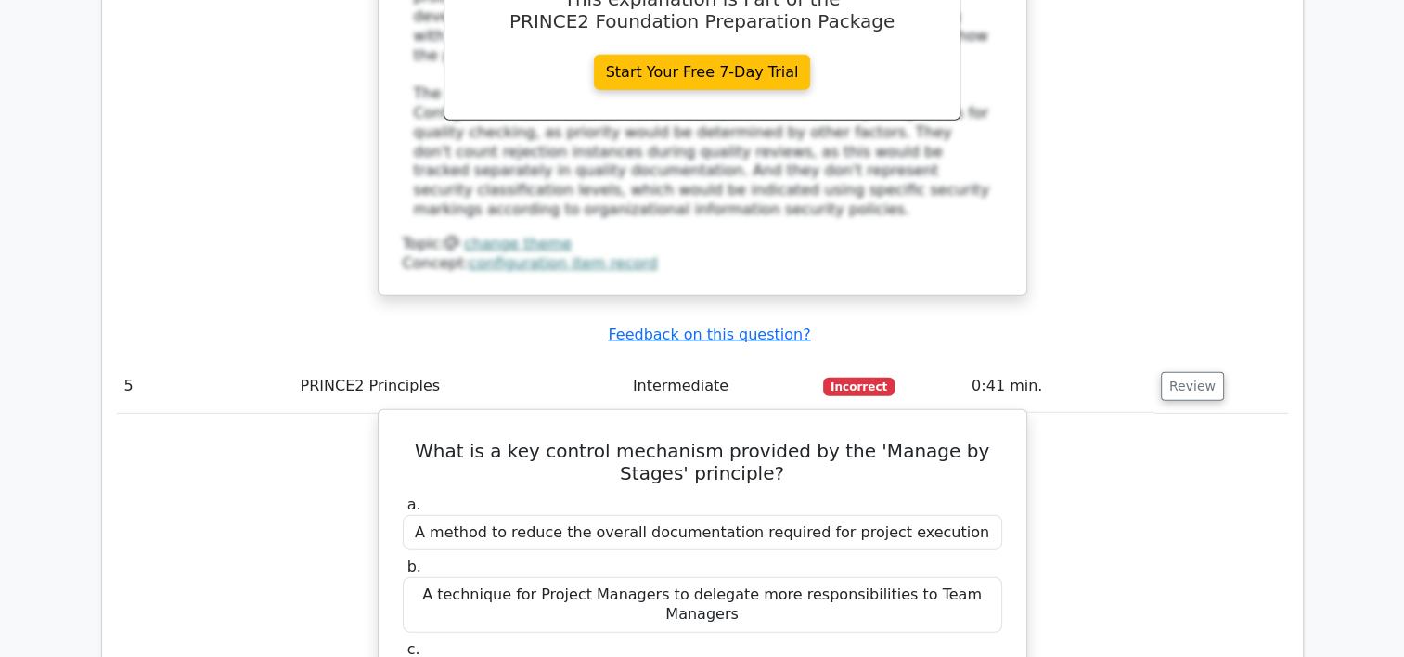
scroll to position [5291, 0]
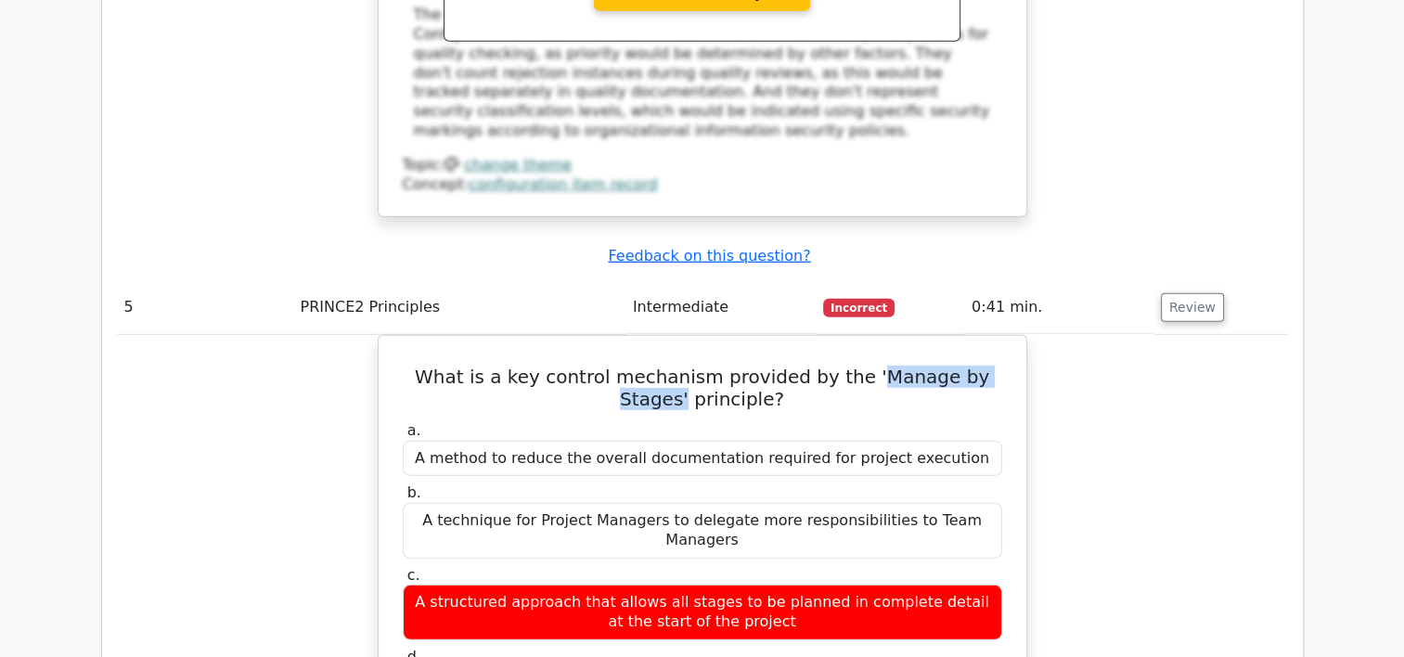
drag, startPoint x: 852, startPoint y: 56, endPoint x: 1105, endPoint y: 58, distance: 253.4
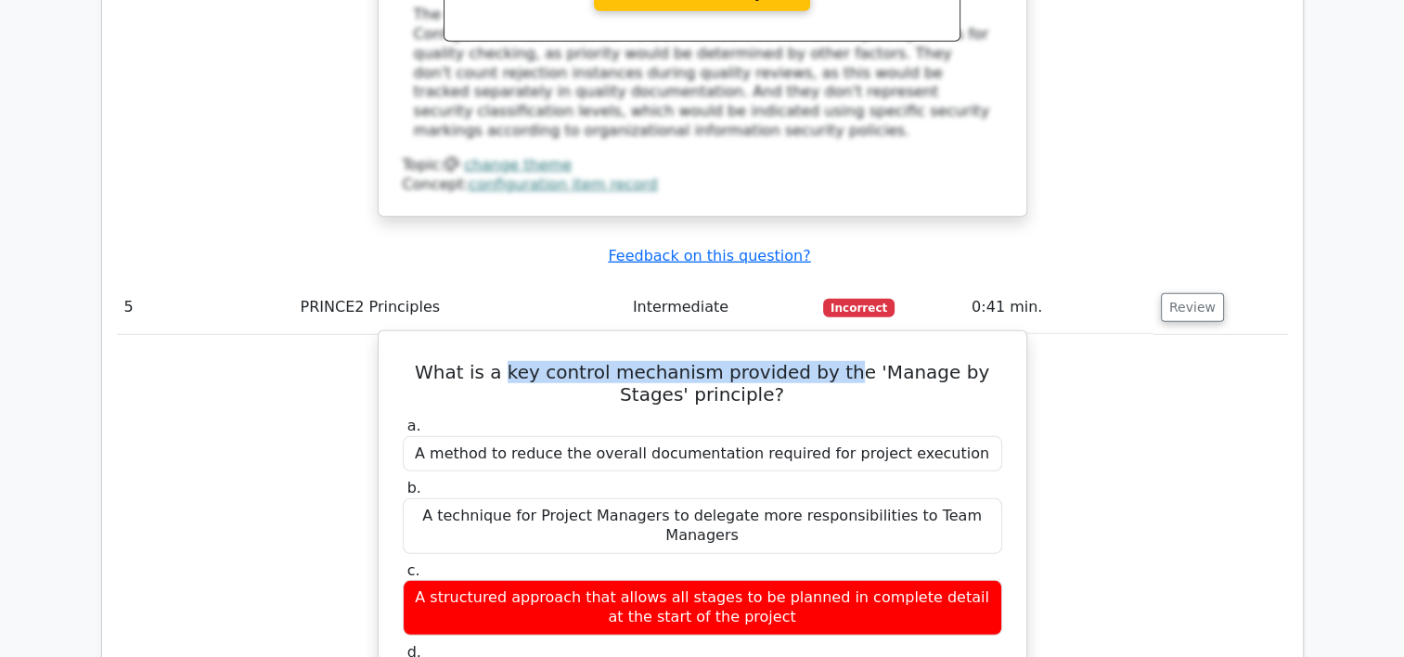
drag, startPoint x: 538, startPoint y: 65, endPoint x: 813, endPoint y: 67, distance: 274.8
click at [813, 361] on h5 "What is a key control mechanism provided by the 'Manage by Stages' principle?" at bounding box center [702, 383] width 603 height 45
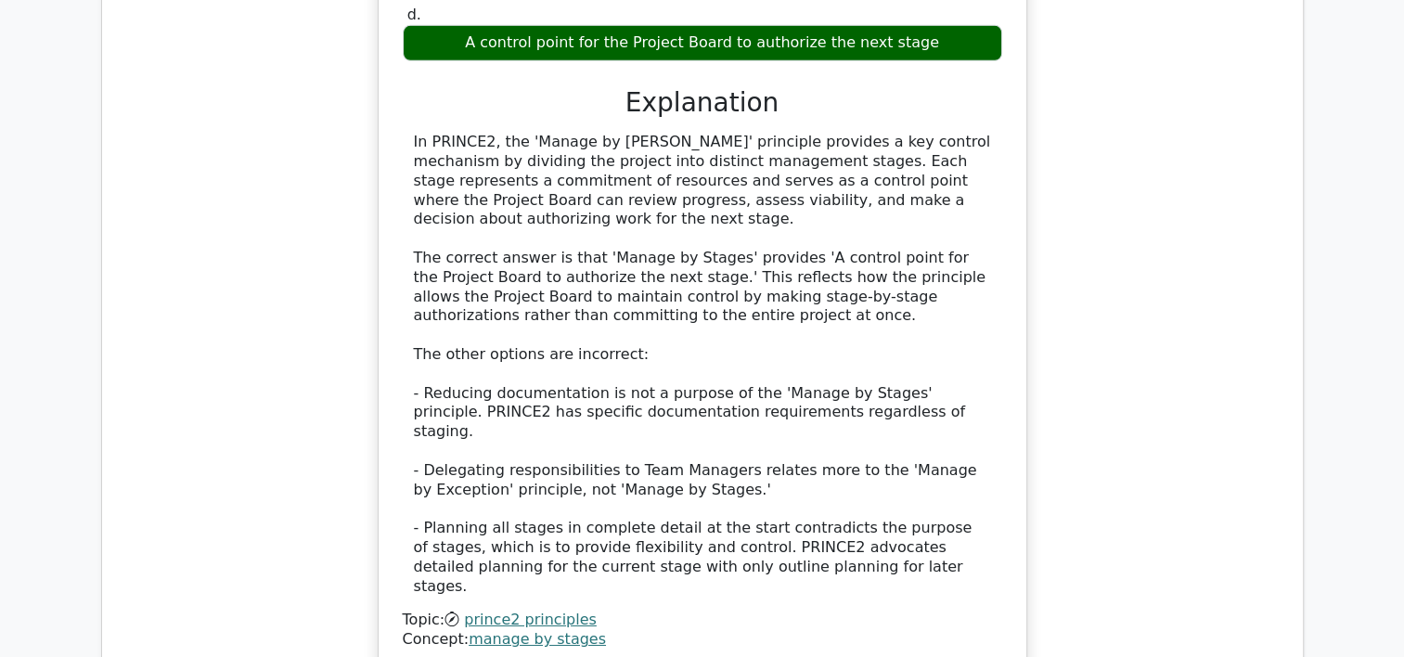
scroll to position [6033, 0]
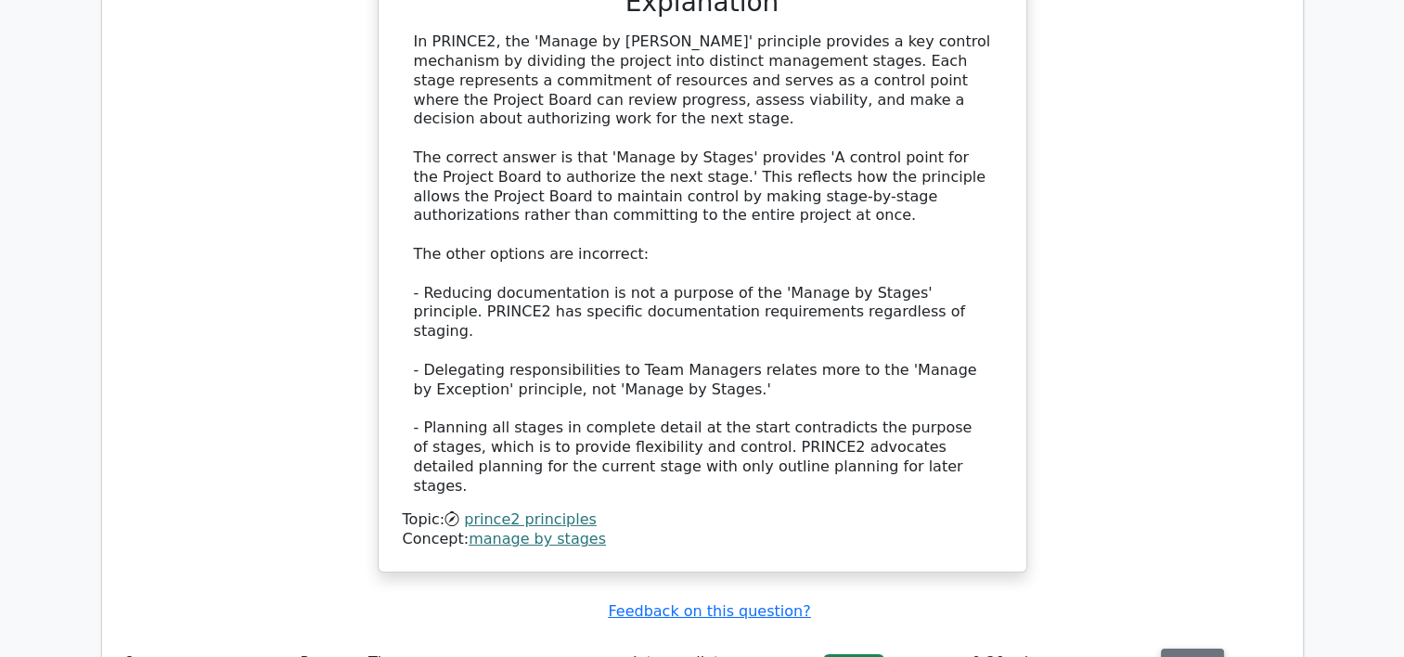
click at [1185, 649] on button "Review" at bounding box center [1192, 663] width 63 height 29
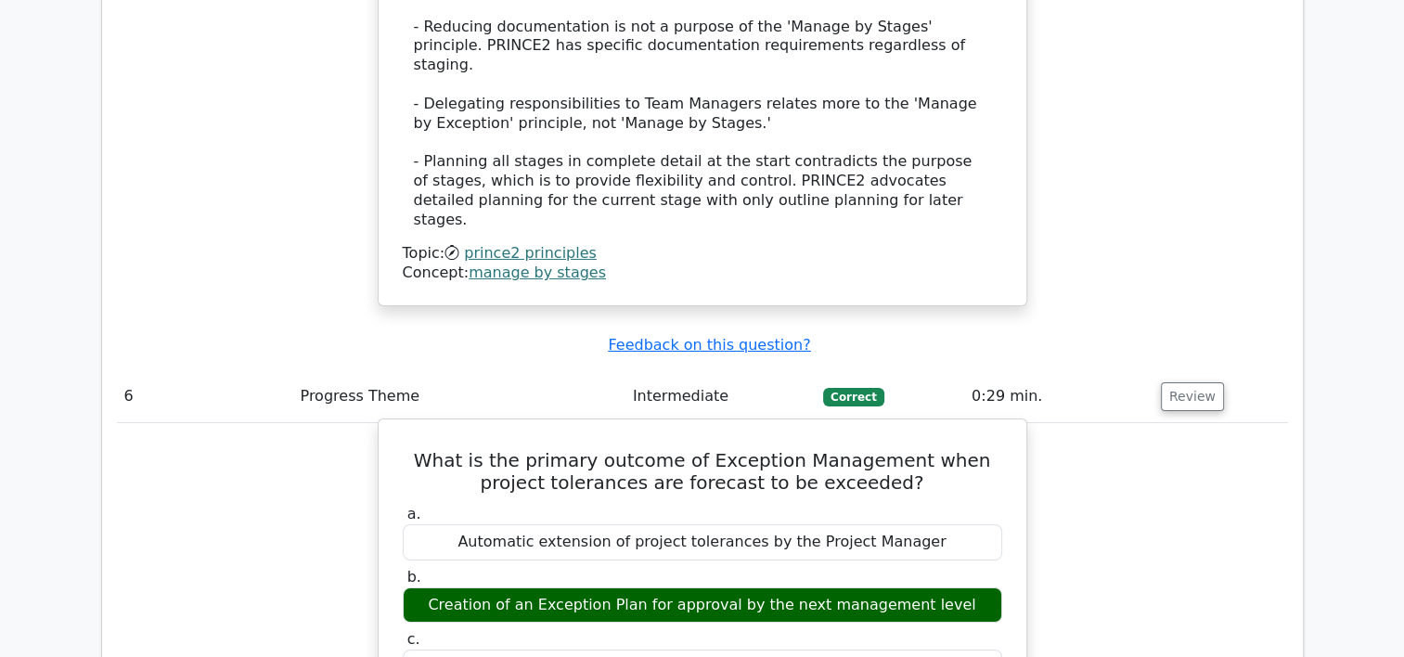
scroll to position [6312, 0]
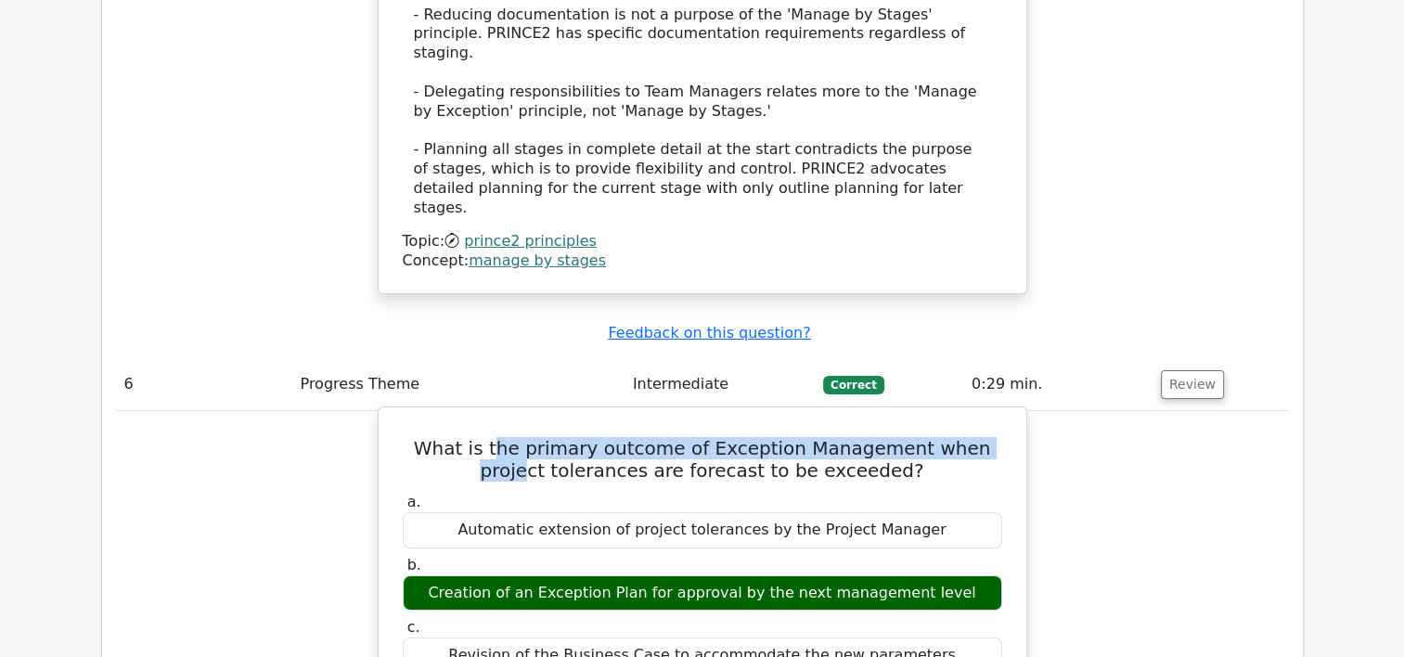
drag, startPoint x: 483, startPoint y: 82, endPoint x: 976, endPoint y: 84, distance: 493.8
click at [976, 437] on h5 "What is the primary outcome of Exception Management when project tolerances are…" at bounding box center [702, 459] width 603 height 45
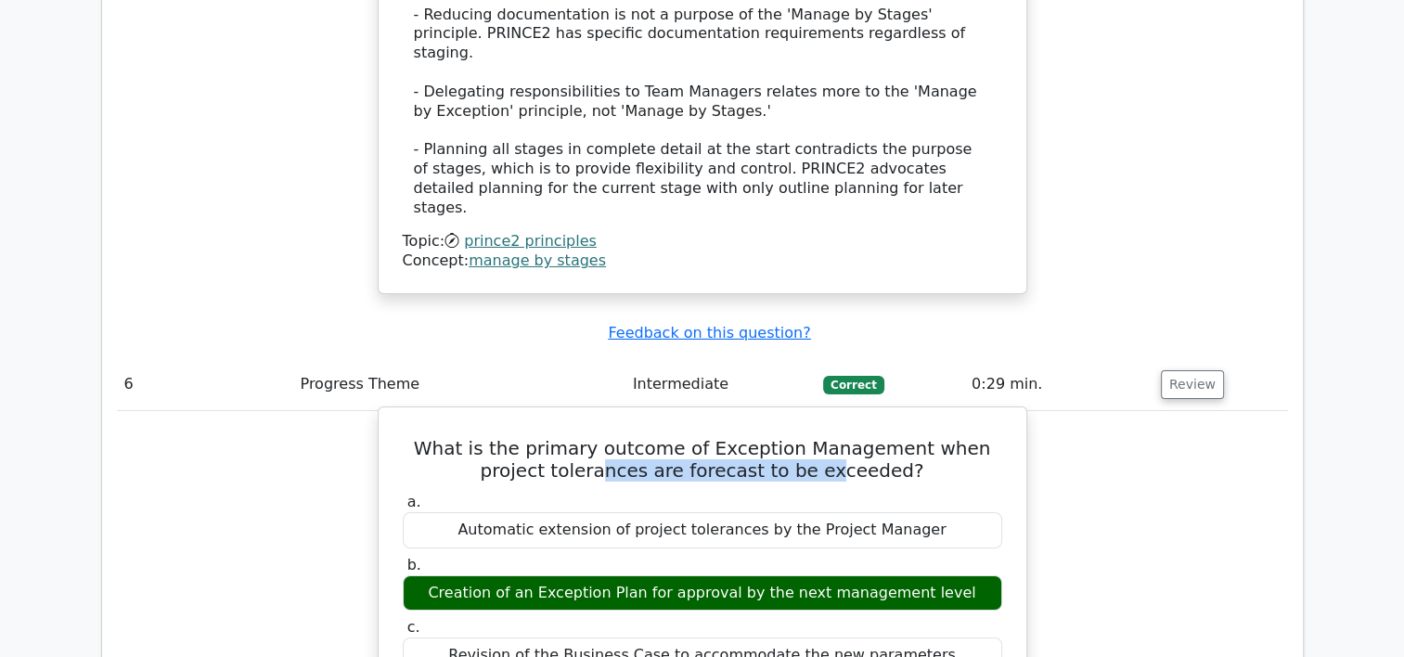
drag, startPoint x: 583, startPoint y: 111, endPoint x: 799, endPoint y: 111, distance: 216.3
click at [799, 437] on h5 "What is the primary outcome of Exception Management when project tolerances are…" at bounding box center [702, 459] width 603 height 45
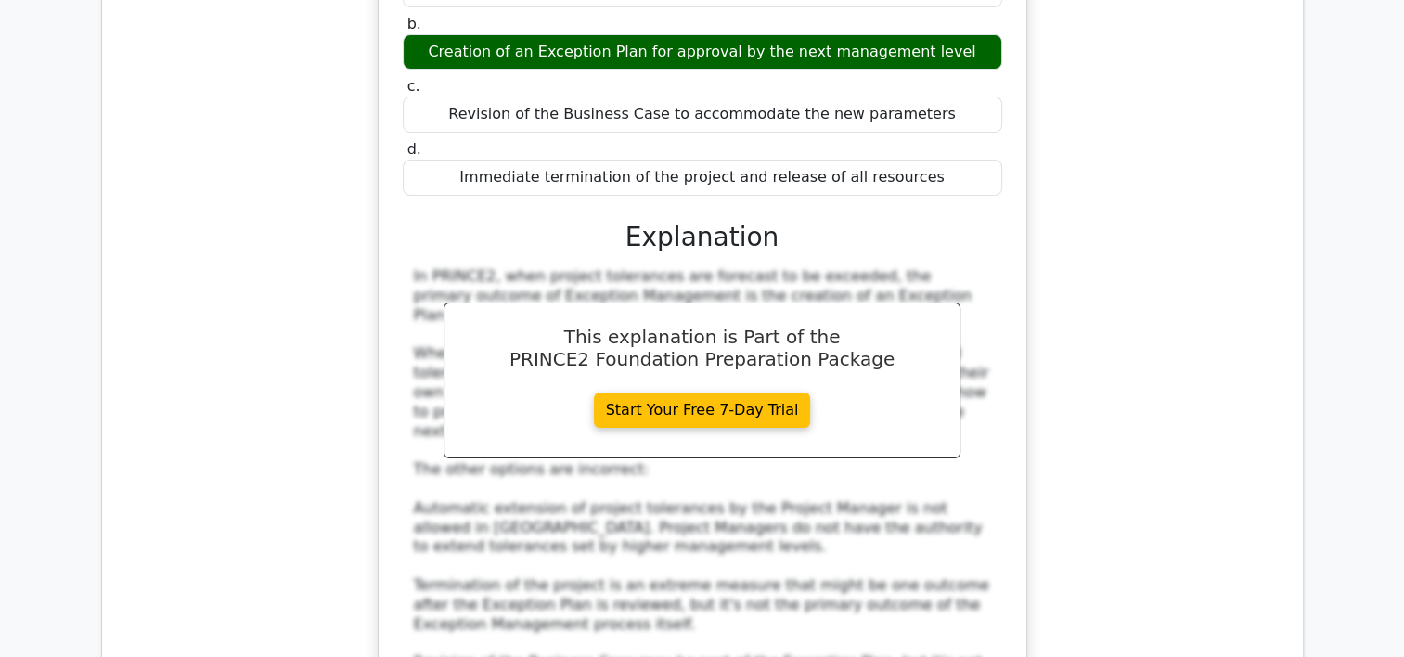
scroll to position [7054, 0]
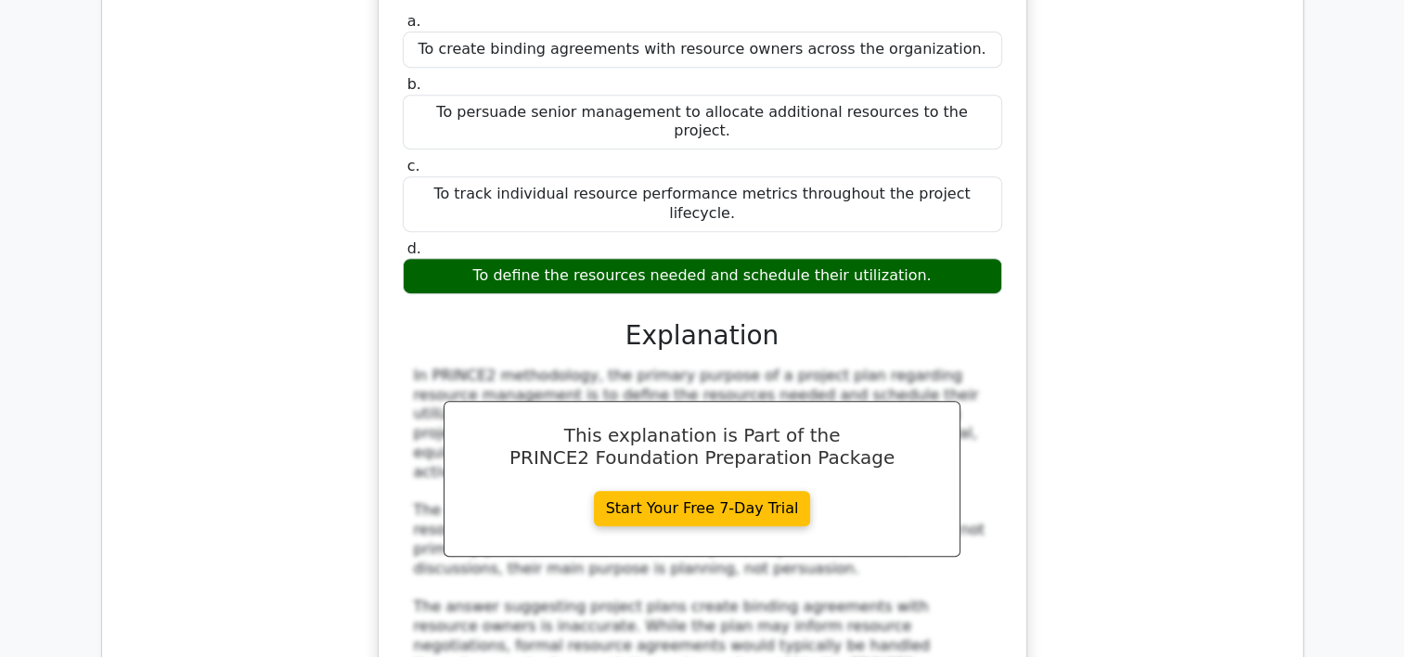
scroll to position [8168, 0]
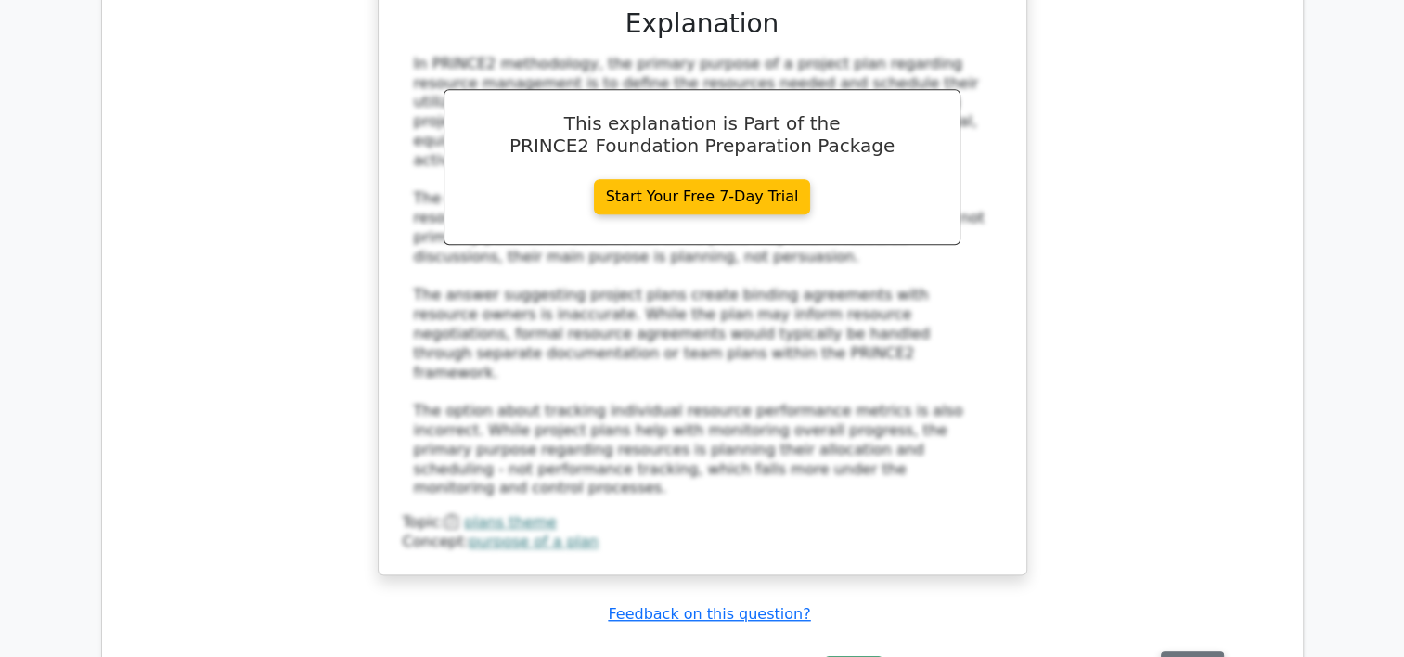
click at [1188, 652] on button "Review" at bounding box center [1192, 666] width 63 height 29
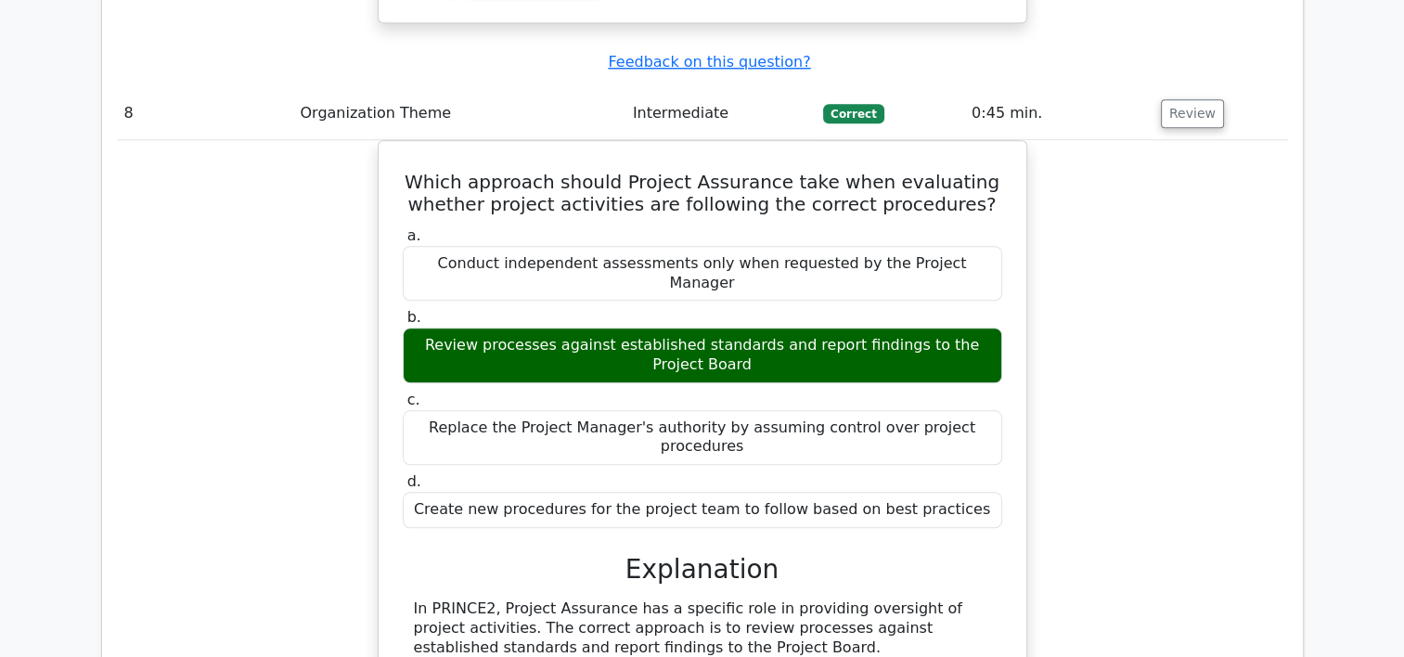
scroll to position [9096, 0]
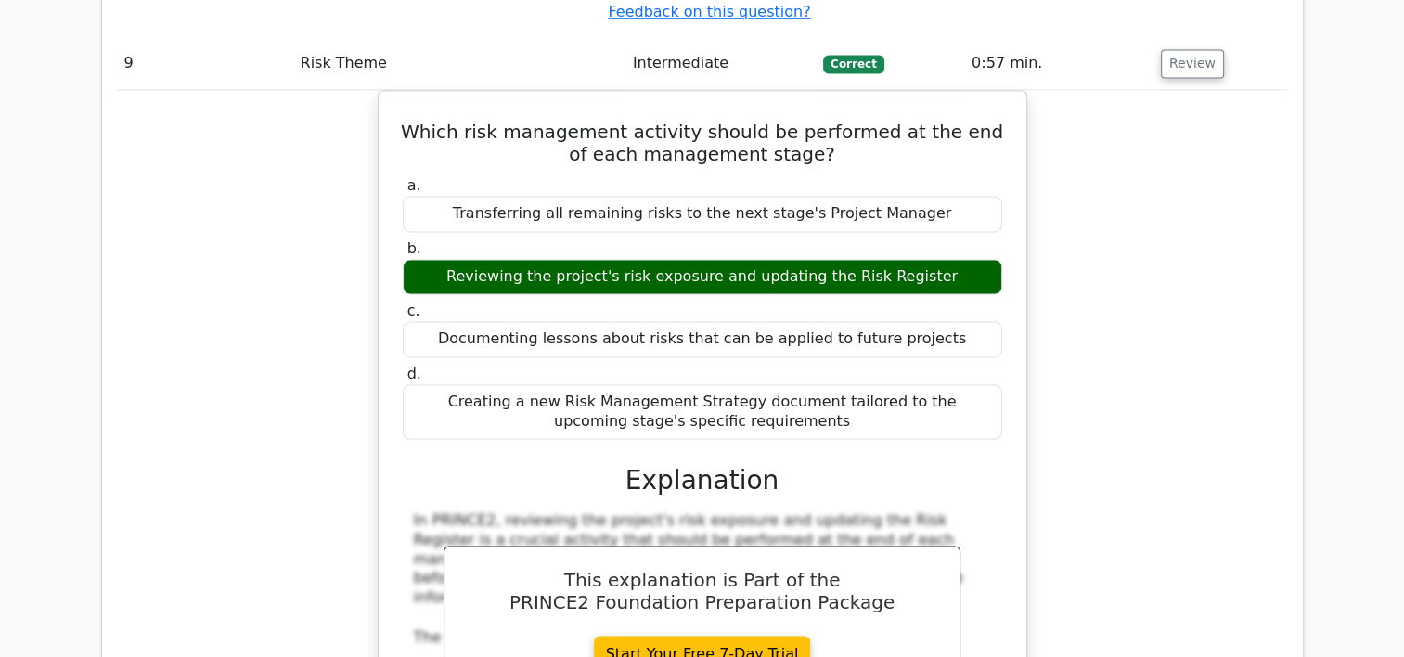
scroll to position [10025, 0]
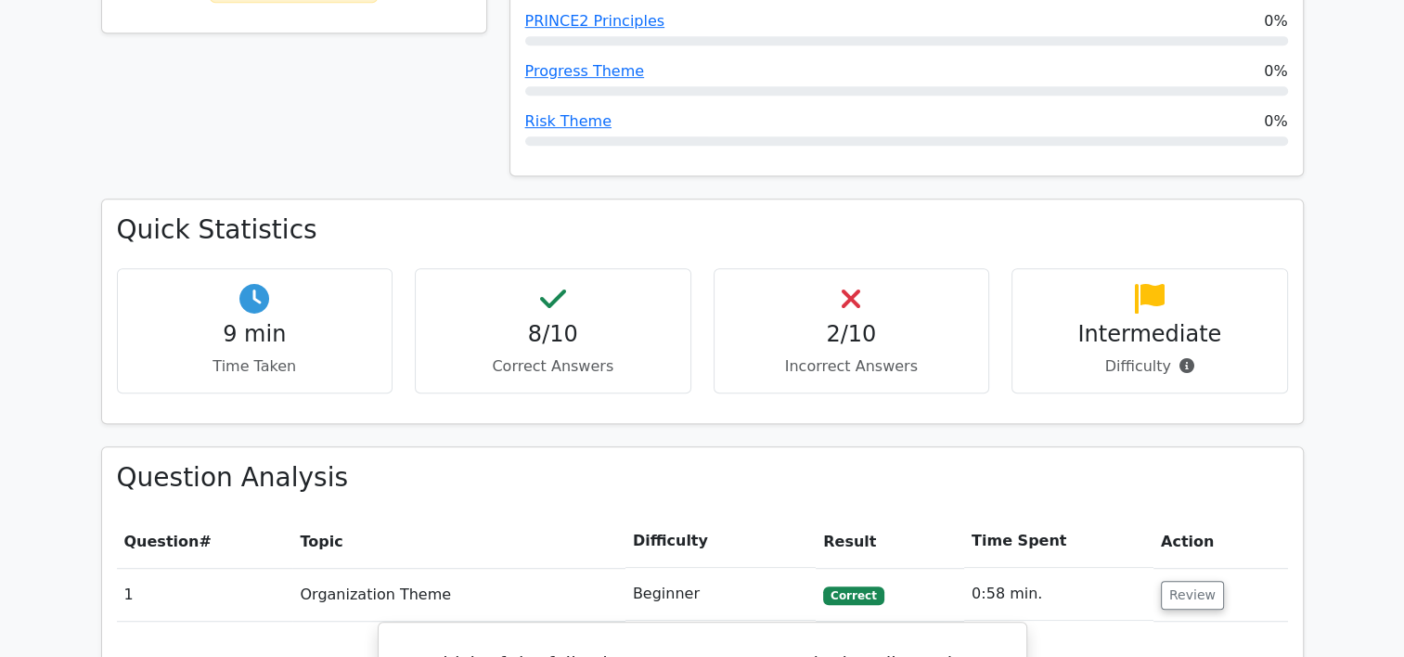
scroll to position [0, 0]
